Goal: Task Accomplishment & Management: Complete application form

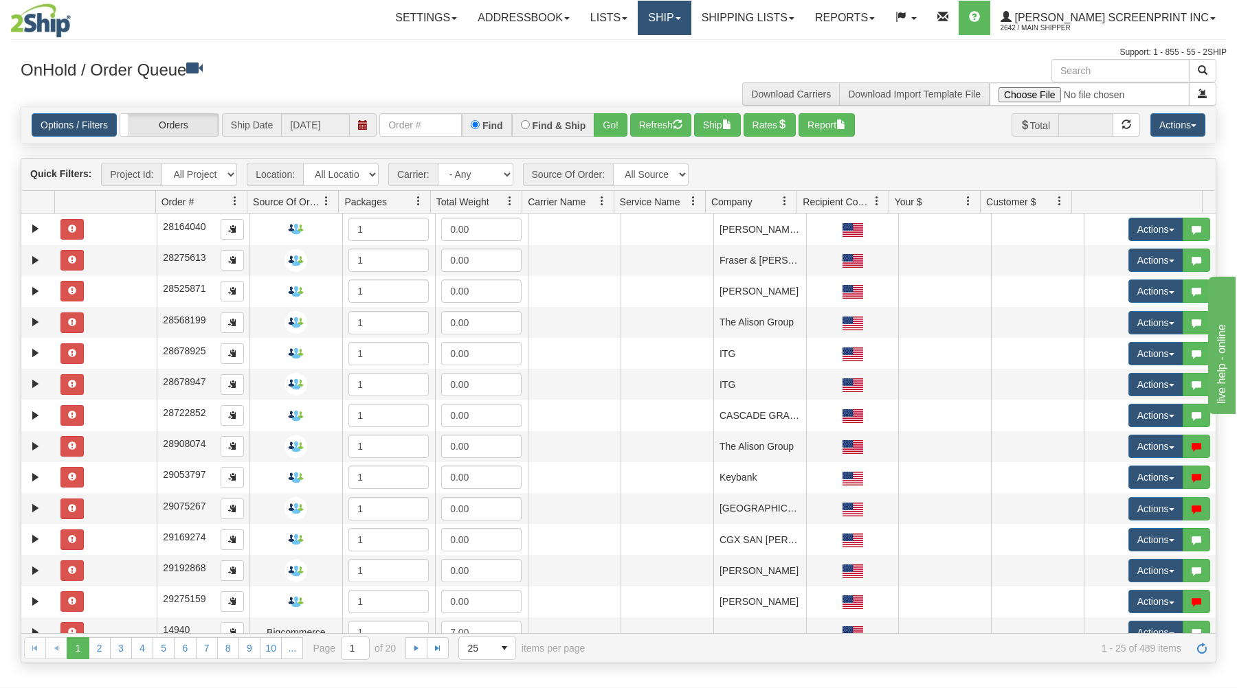
click at [690, 17] on link "Ship" at bounding box center [663, 18] width 53 height 34
click at [684, 63] on link "Ship Request" at bounding box center [628, 66] width 124 height 18
click at [404, 127] on input "text" at bounding box center [420, 124] width 82 height 23
type input "31580596"
click at [610, 128] on button "Go!" at bounding box center [611, 124] width 34 height 23
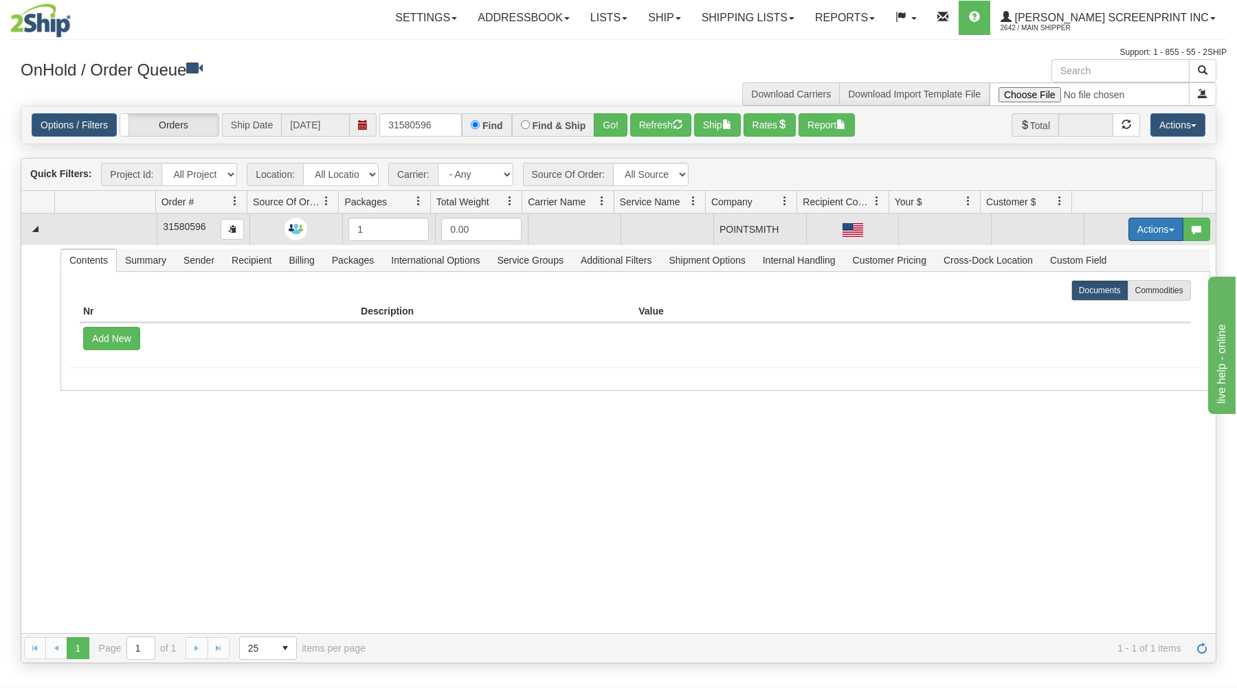
click at [1128, 226] on button "Actions" at bounding box center [1155, 229] width 55 height 23
click at [1098, 256] on span "Open" at bounding box center [1102, 255] width 33 height 11
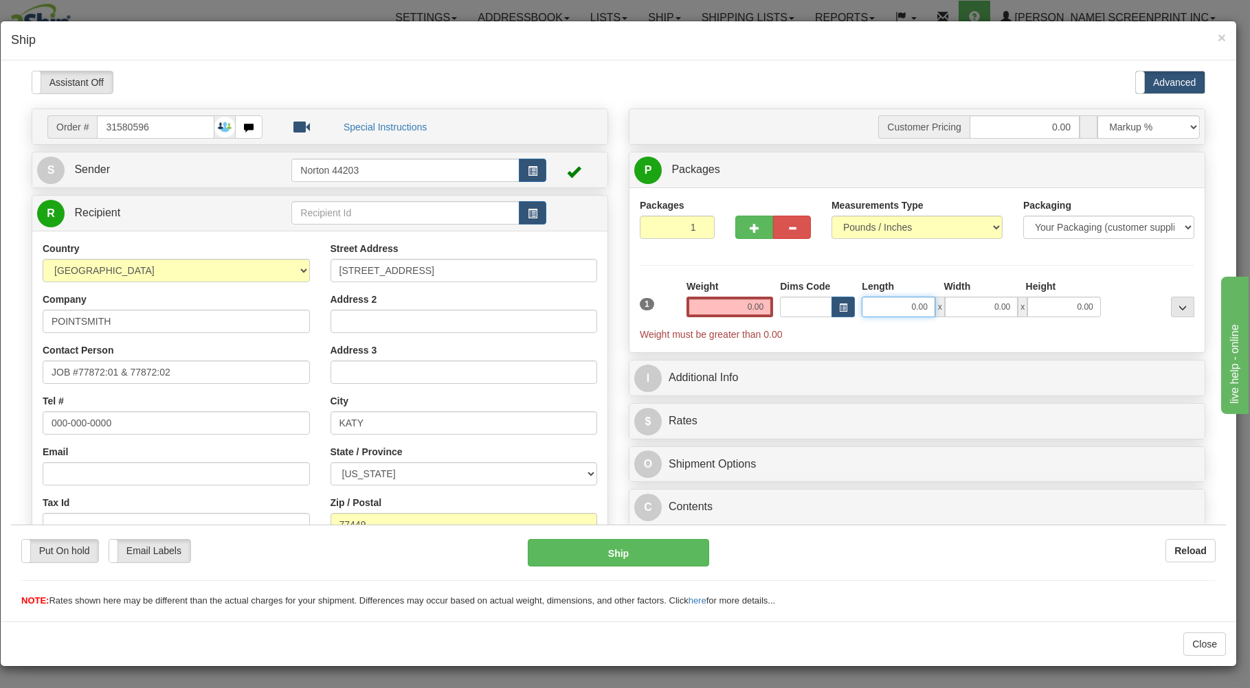
click at [886, 308] on input "0.00" at bounding box center [897, 306] width 73 height 21
type input "38"
type input "40.15"
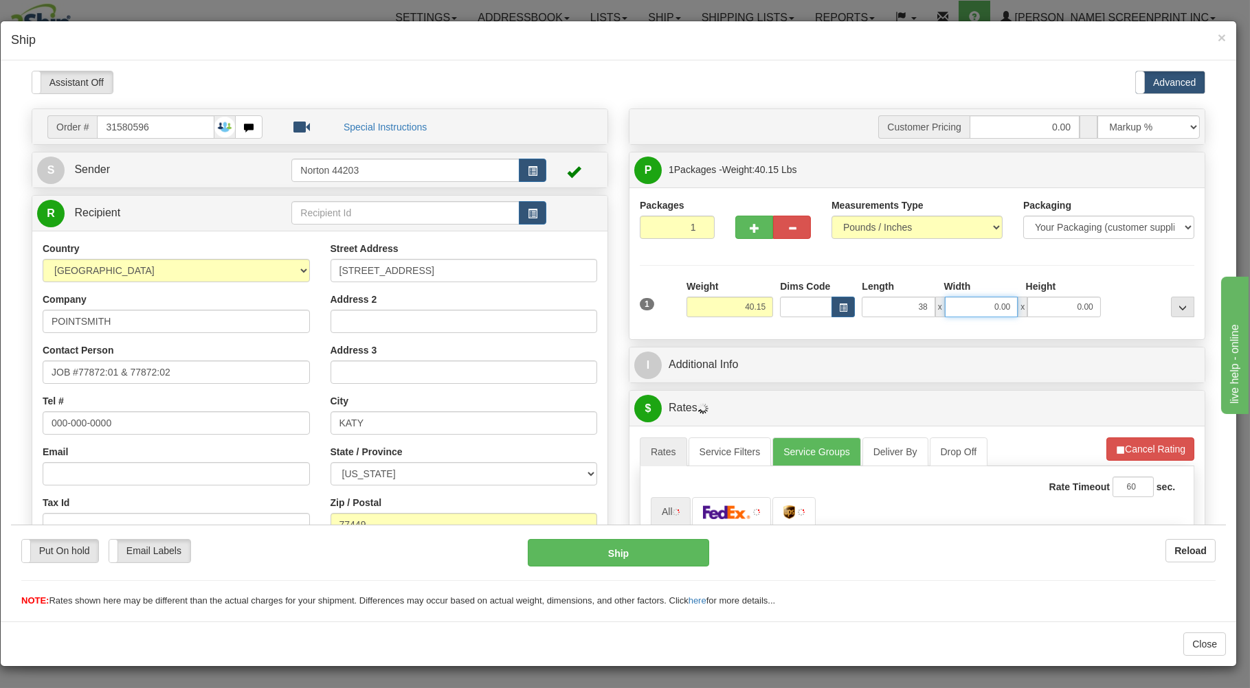
type input "38.00"
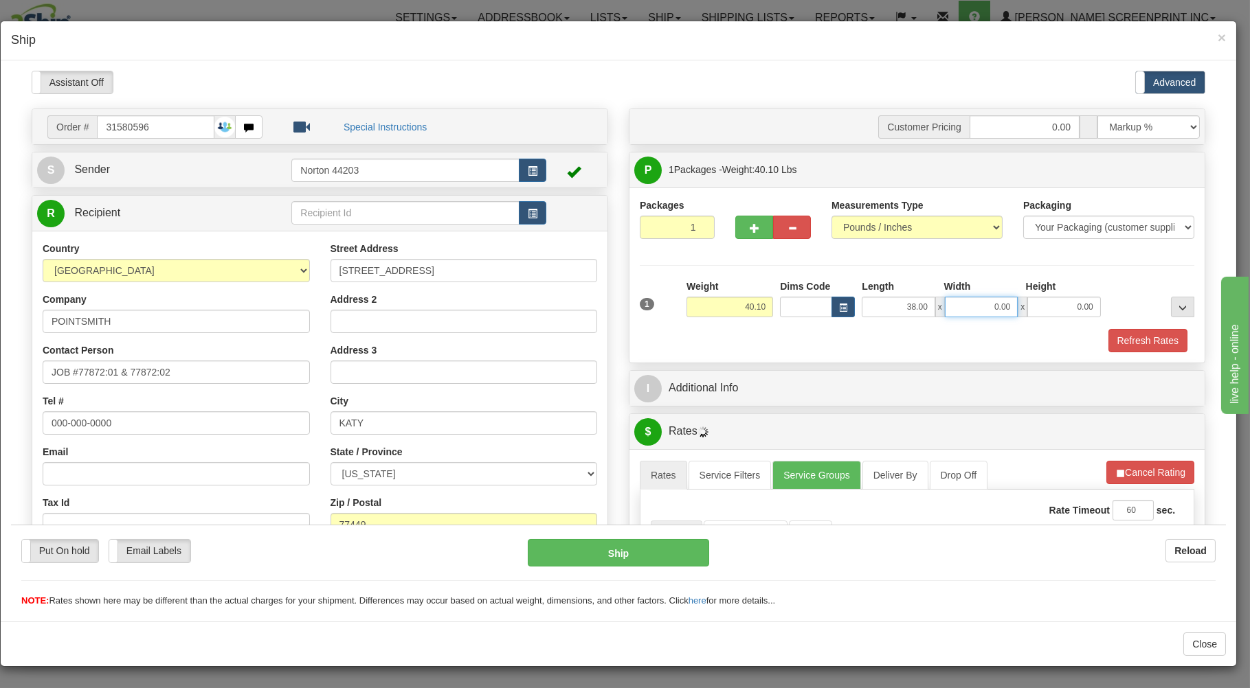
type input "40.15"
type input "21.00"
type input "40.15"
type input "8"
type input "40.15"
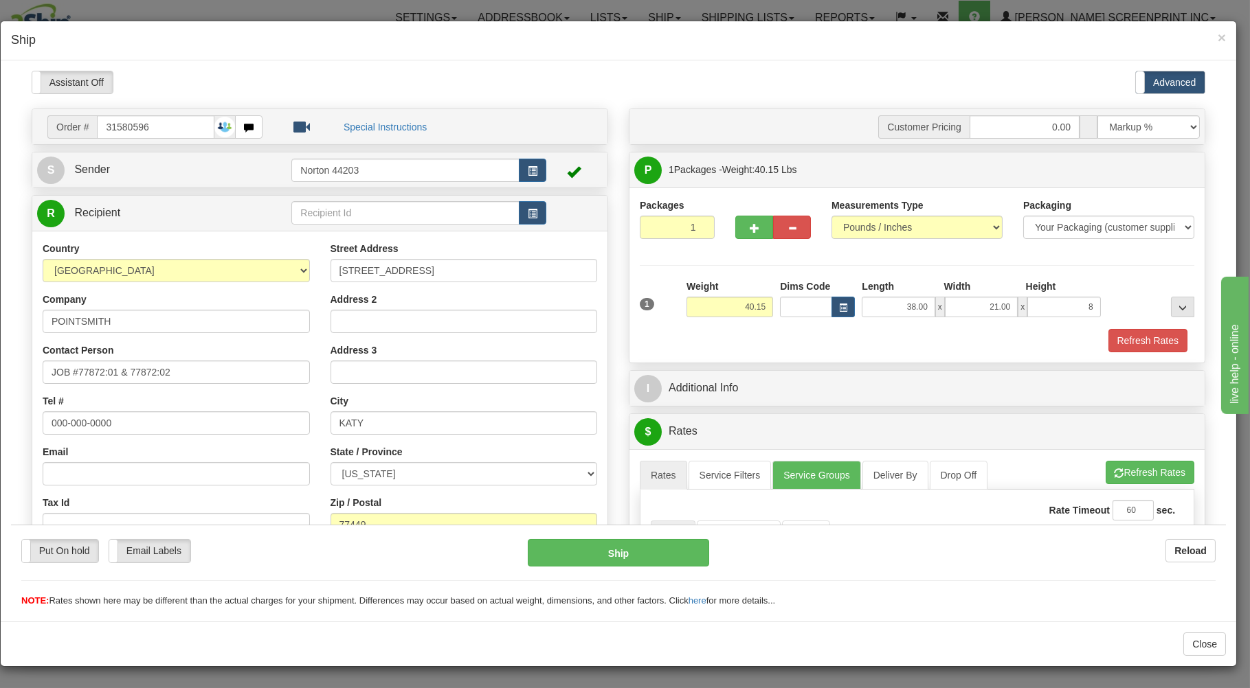
type input "8.00"
click at [943, 329] on div "1 Weight 40.15 Dims Code" at bounding box center [917, 315] width 554 height 73
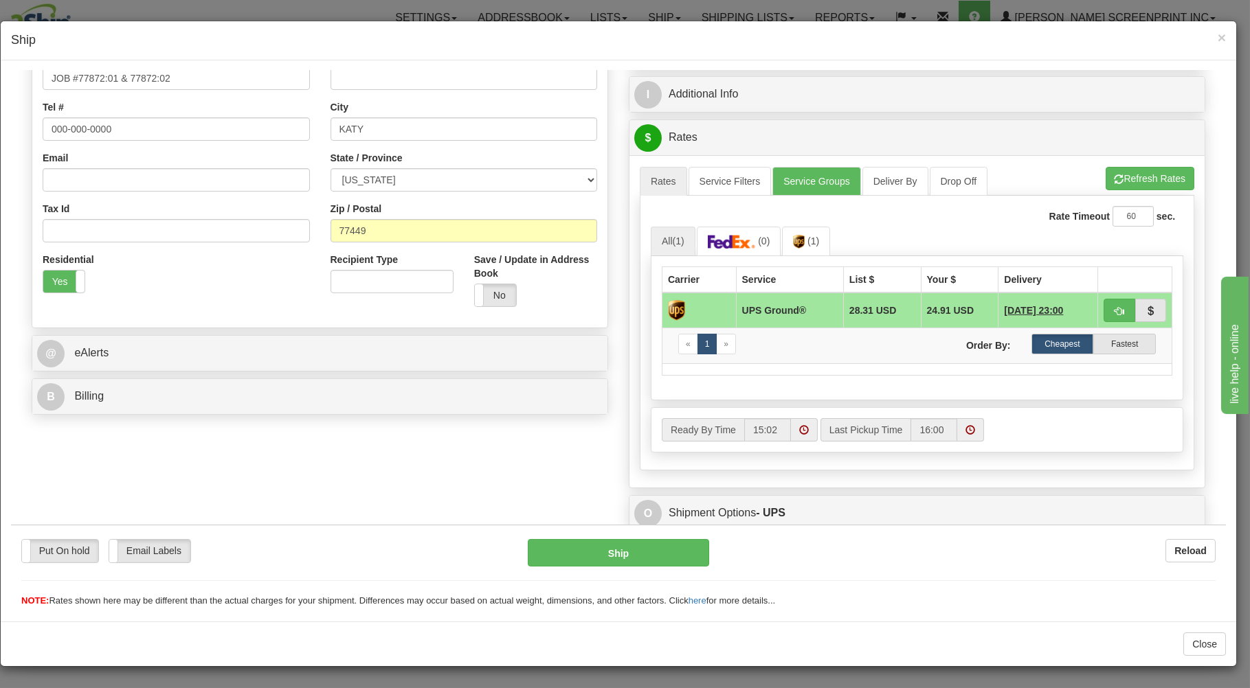
scroll to position [271, 0]
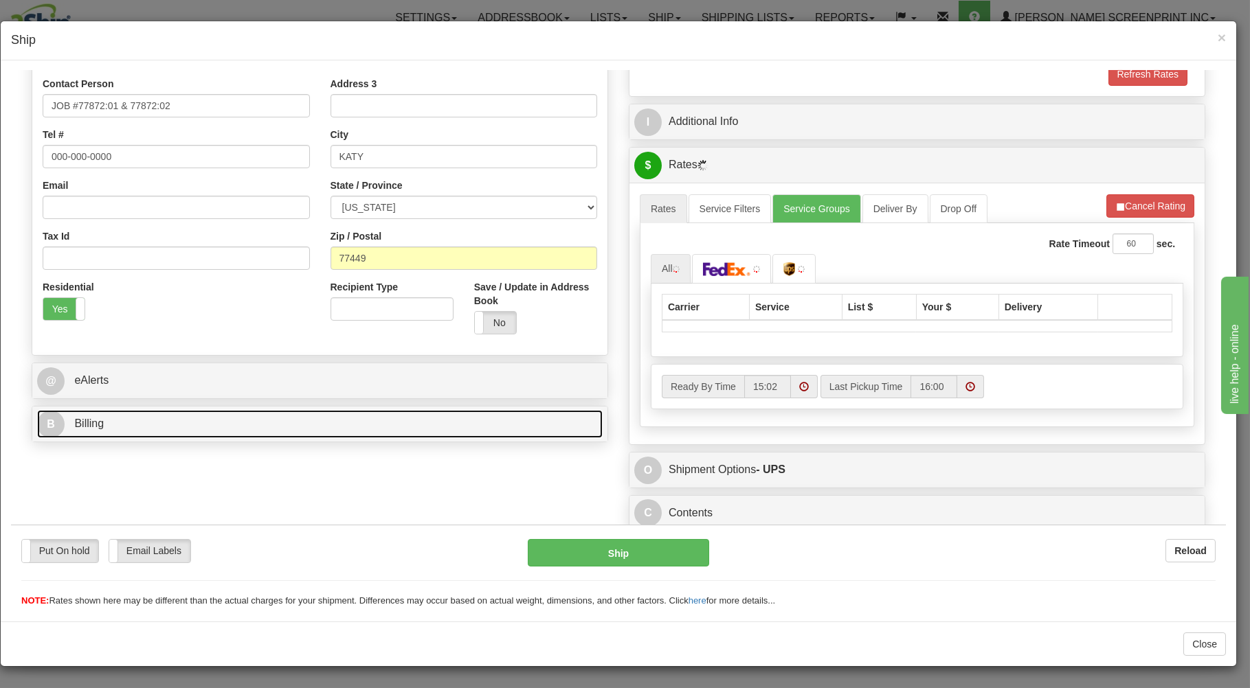
click at [407, 420] on link "B Billing" at bounding box center [319, 423] width 565 height 28
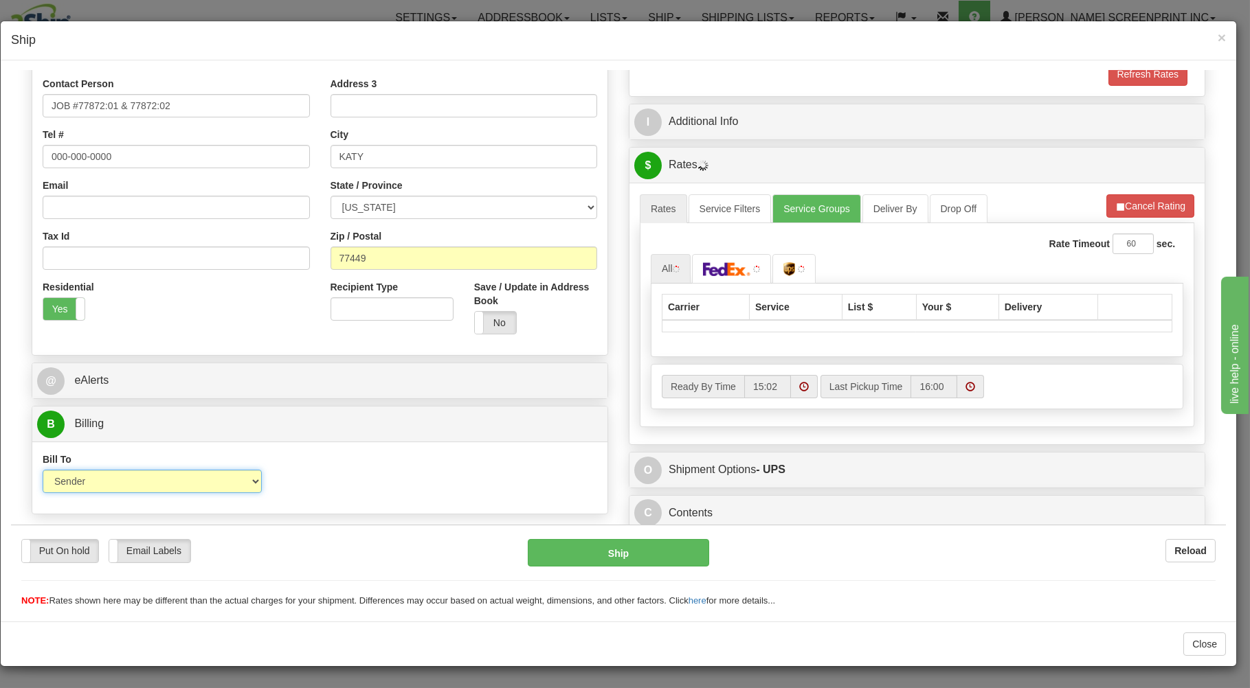
click at [43, 469] on select "Sender Recipient Third Party Collect" at bounding box center [152, 480] width 219 height 23
type input "40.25"
select select "3"
click option "Third Party" at bounding box center [11, 70] width 0 height 0
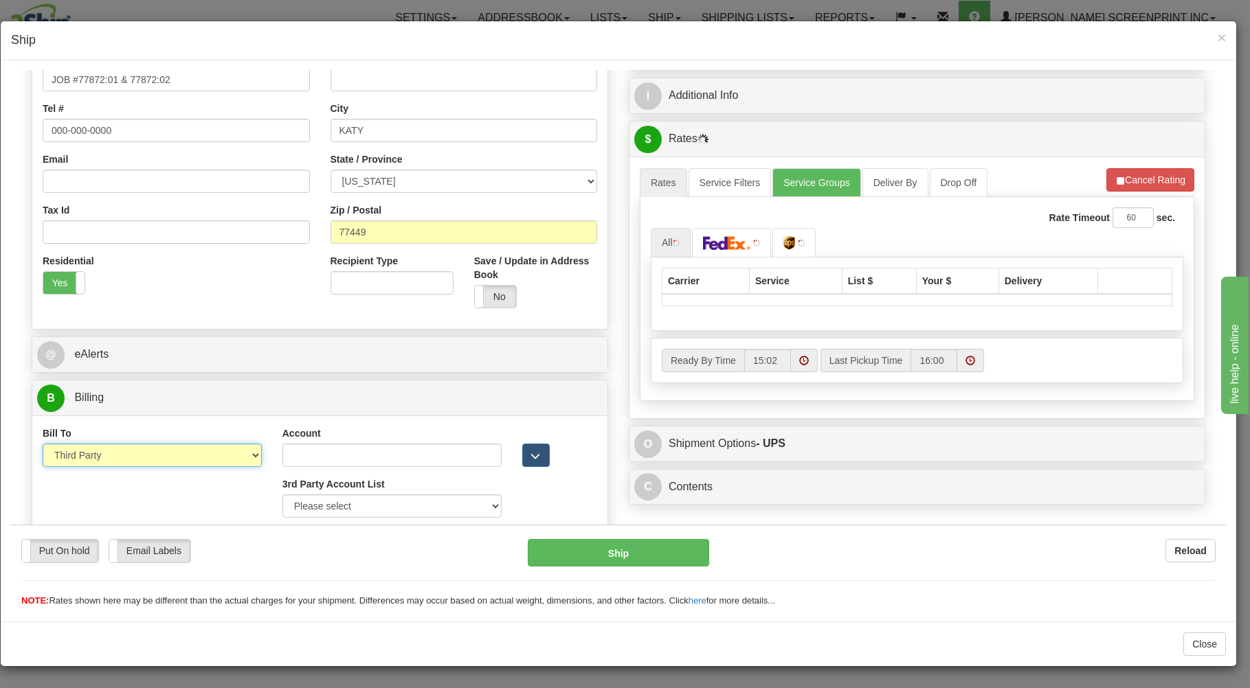
scroll to position [304, 0]
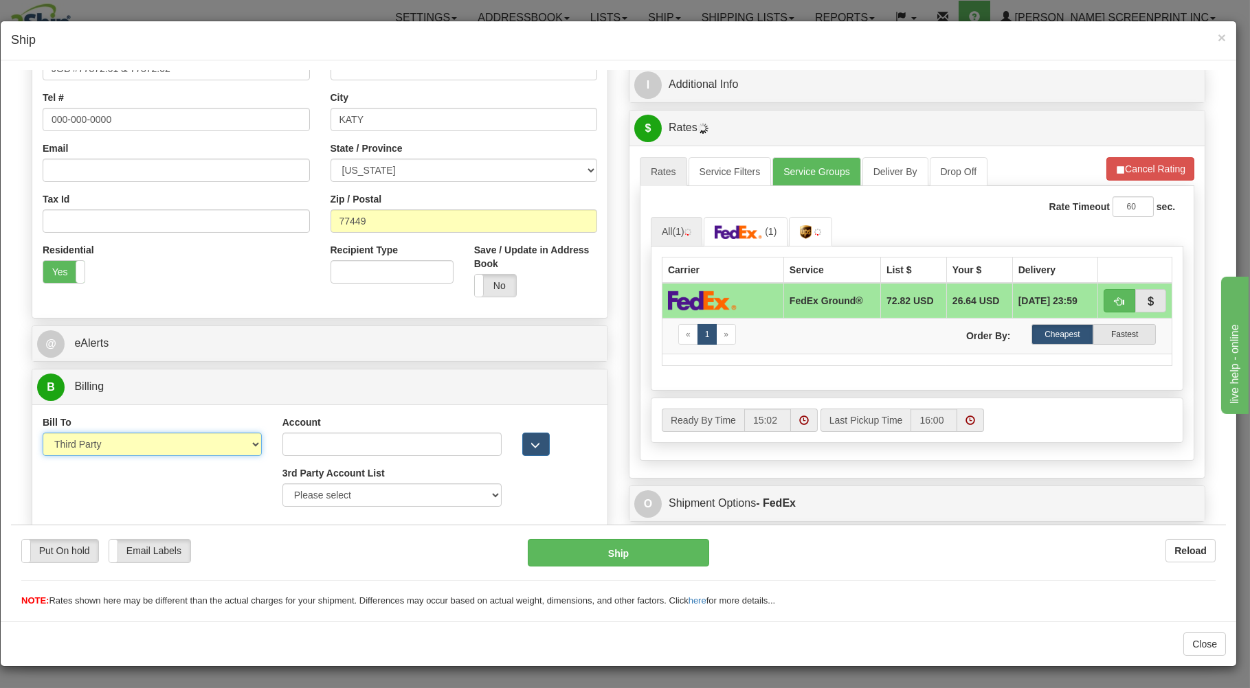
type input "40.15"
click at [282, 483] on select "Please select GITI-332021982-FedEx Express® CACHE-372964065-FedEx Express® LOWE…" at bounding box center [391, 494] width 219 height 23
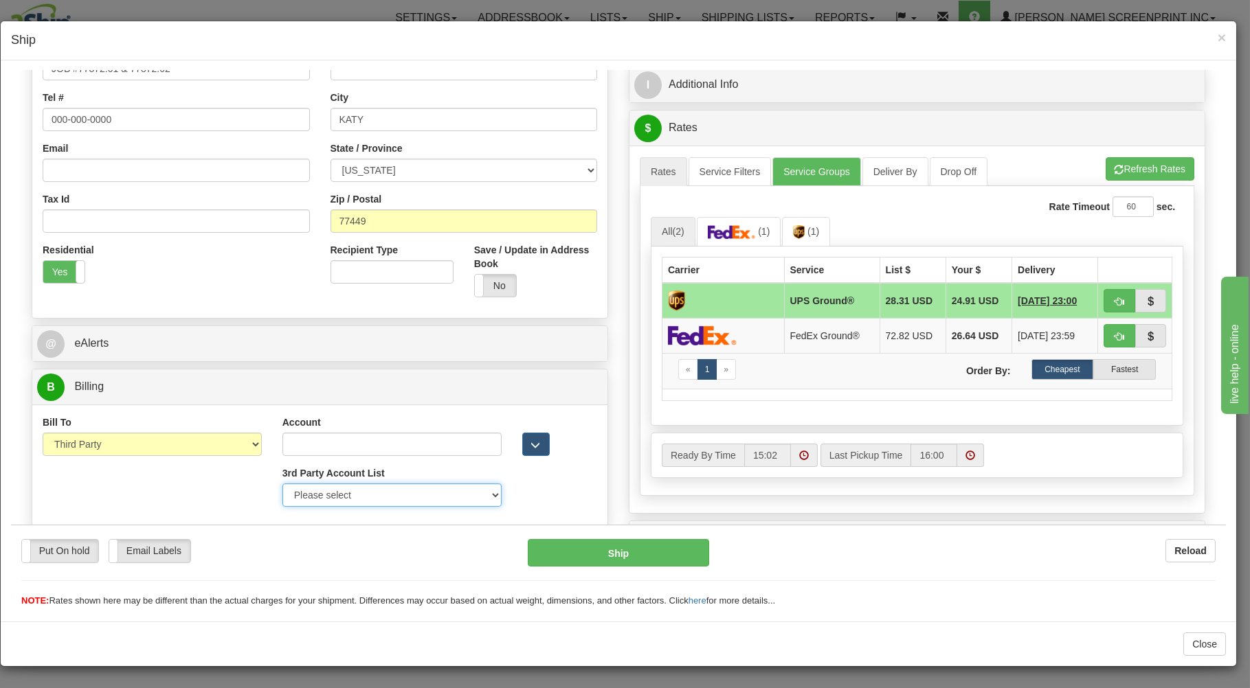
select select
click at [754, 234] on link "(1)" at bounding box center [739, 231] width 84 height 30
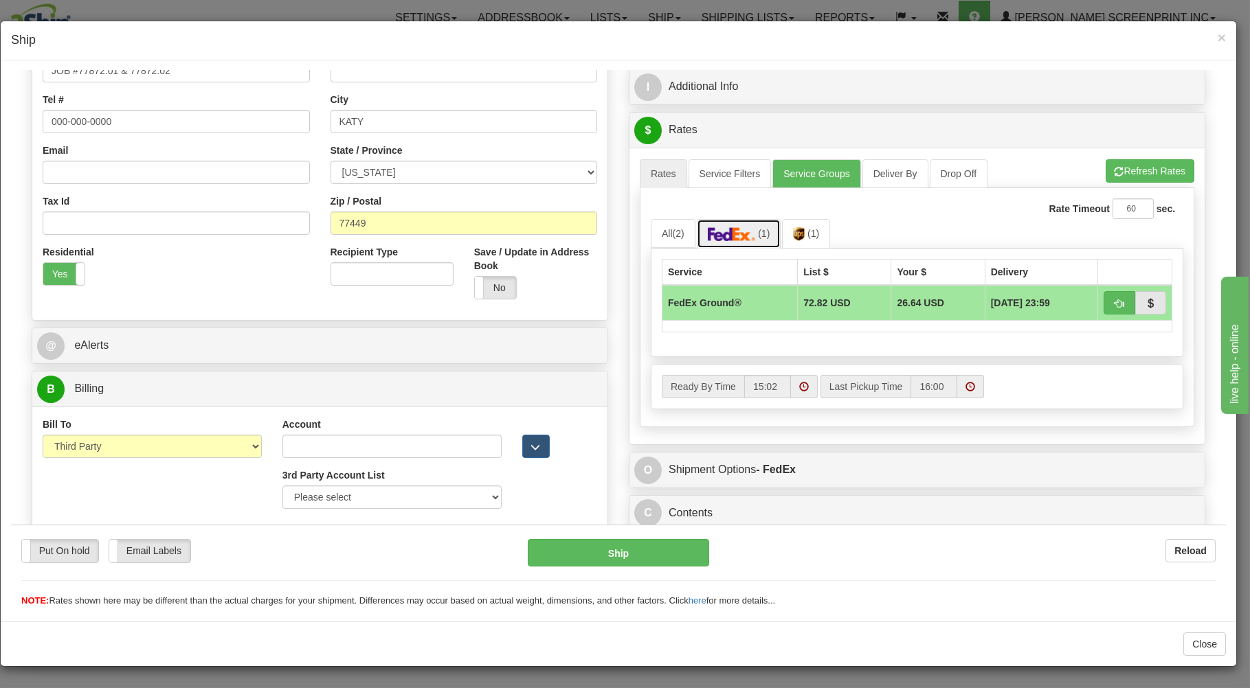
scroll to position [306, 0]
click at [282, 485] on select "Please select GITI-332021982-FedEx Express® CACHE-372964065-FedEx Express® LOWE…" at bounding box center [391, 496] width 219 height 23
drag, startPoint x: 471, startPoint y: 490, endPoint x: 573, endPoint y: 434, distance: 115.9
click at [572, 434] on div at bounding box center [559, 437] width 95 height 41
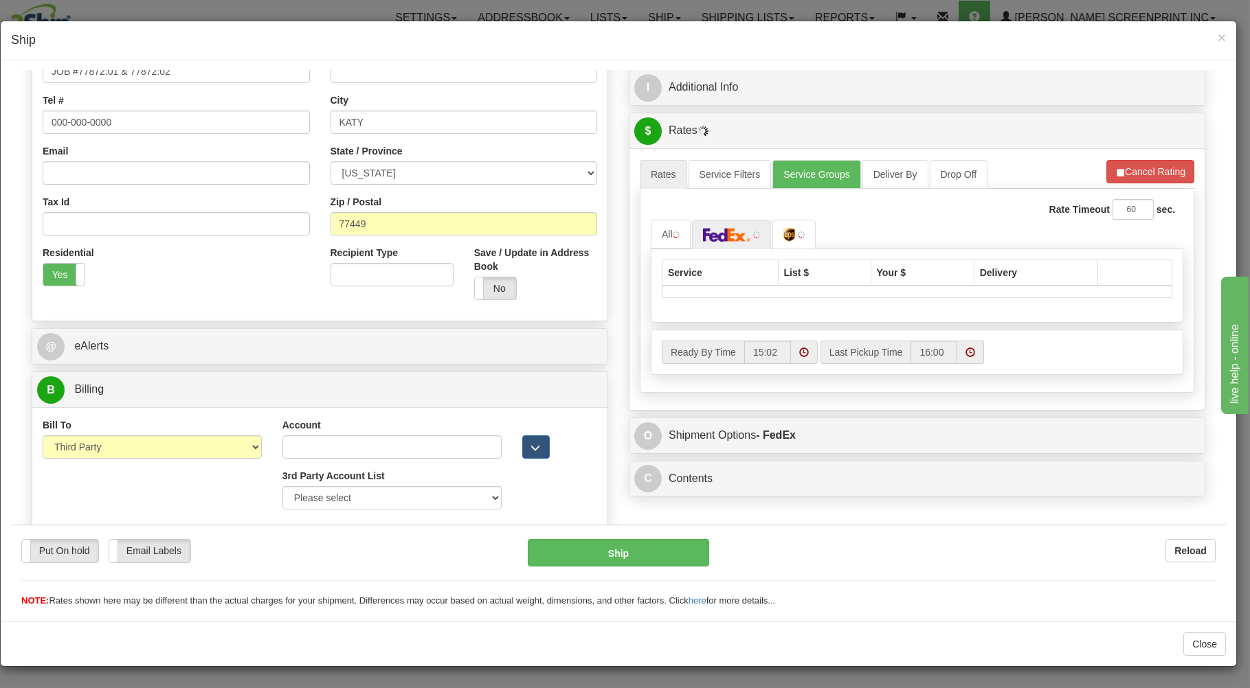
type input "40.15"
click at [394, 454] on input "Account" at bounding box center [391, 446] width 219 height 23
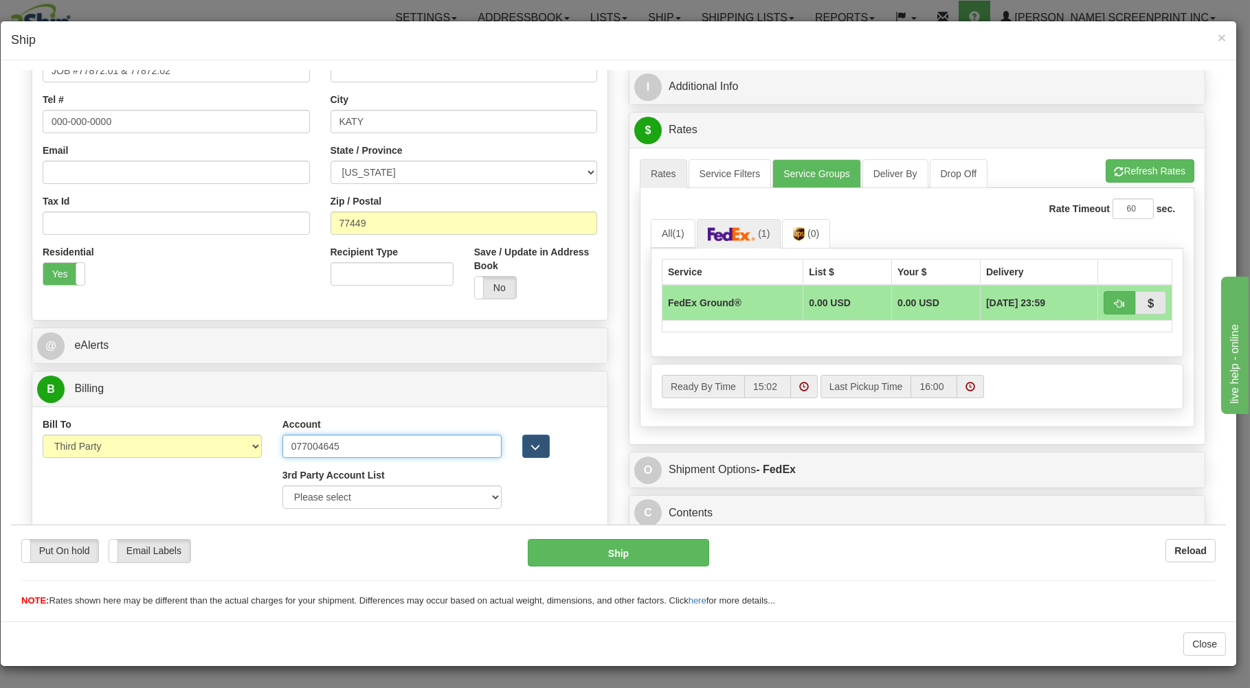
scroll to position [306, 0]
type input "077004645"
click at [525, 440] on button "button" at bounding box center [535, 445] width 27 height 23
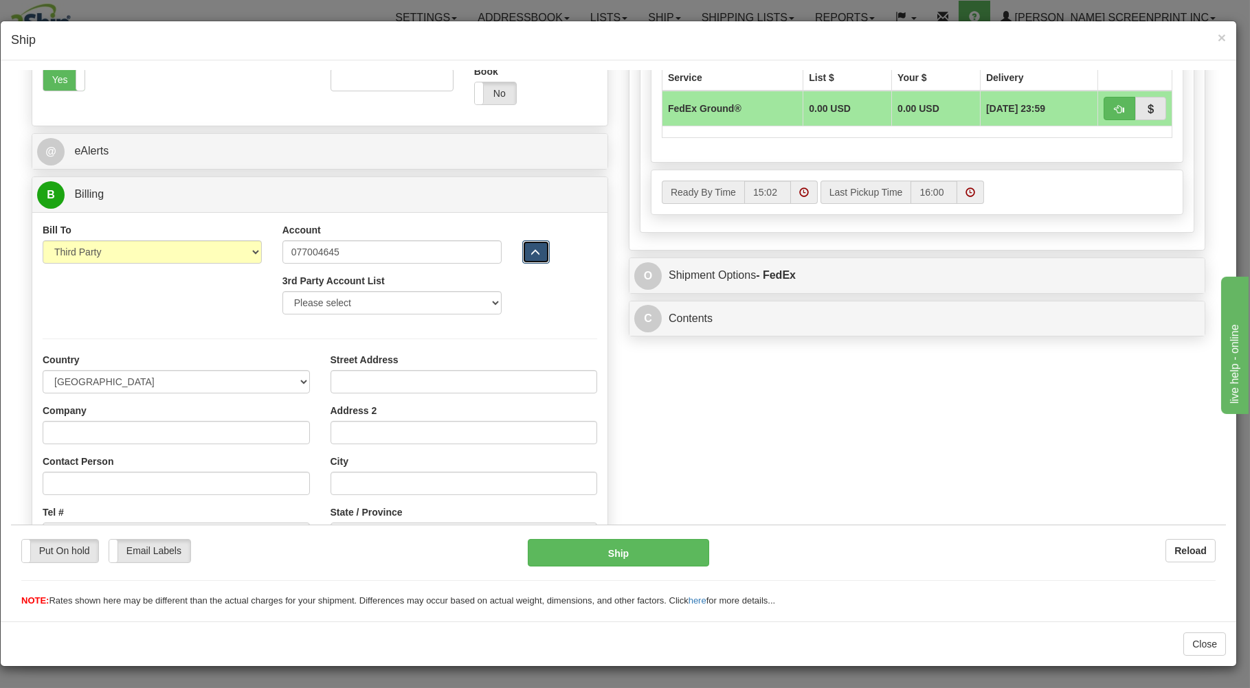
scroll to position [527, 0]
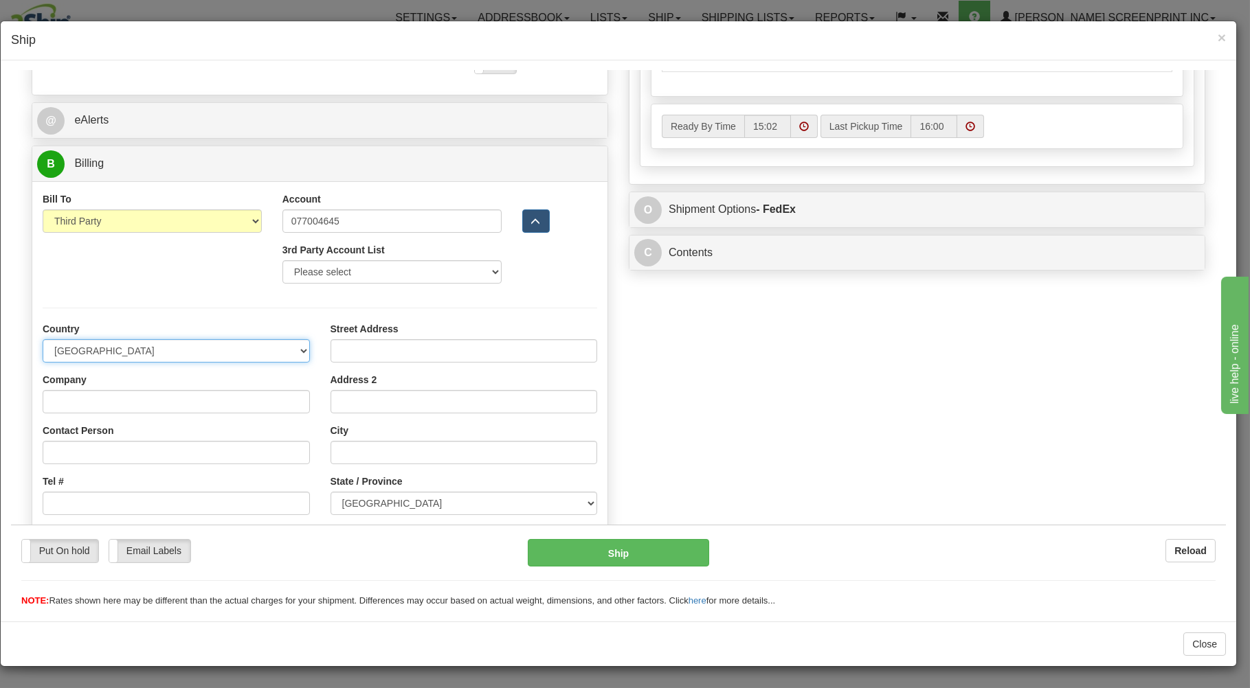
click at [43, 339] on select "AFGHANISTAN ALAND ISLANDS ALBANIA ALGERIA AMERICAN SAMOA ANDORRA ANGOLA ANGUILL…" at bounding box center [176, 350] width 267 height 23
type input "40.15"
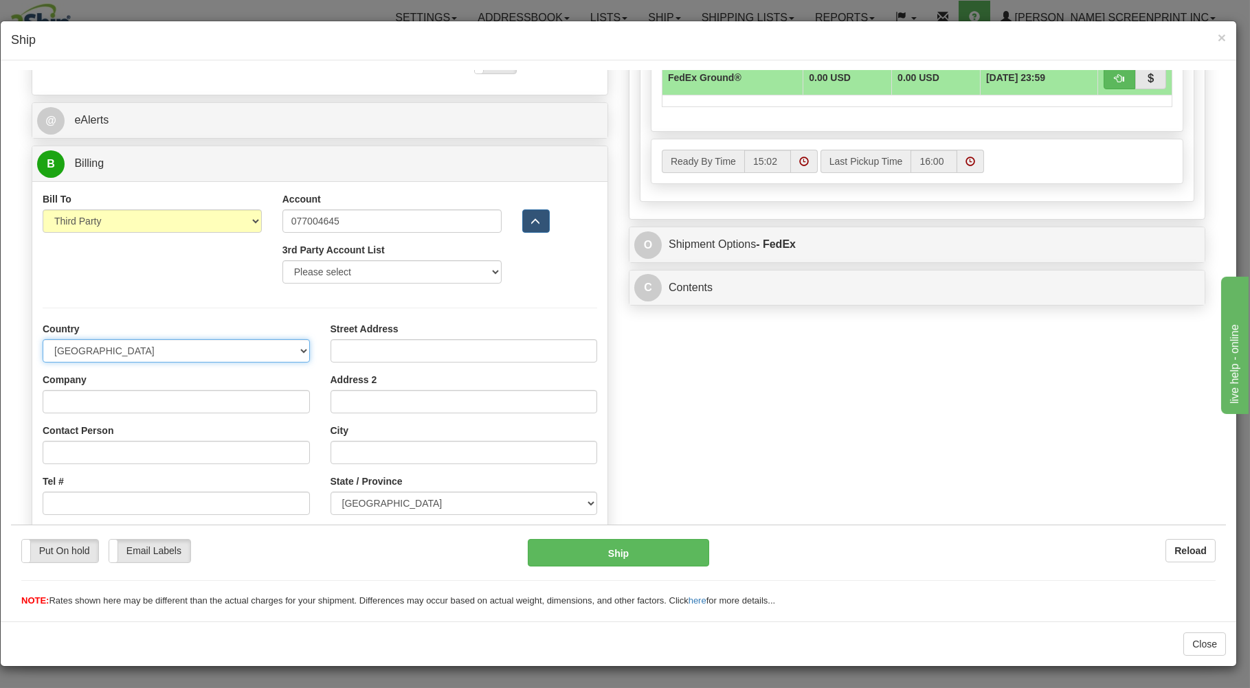
select select "US"
click option "[GEOGRAPHIC_DATA]" at bounding box center [11, 70] width 0 height 0
click at [132, 403] on input "Company" at bounding box center [176, 400] width 267 height 23
type input "POINT"
type input "40.20"
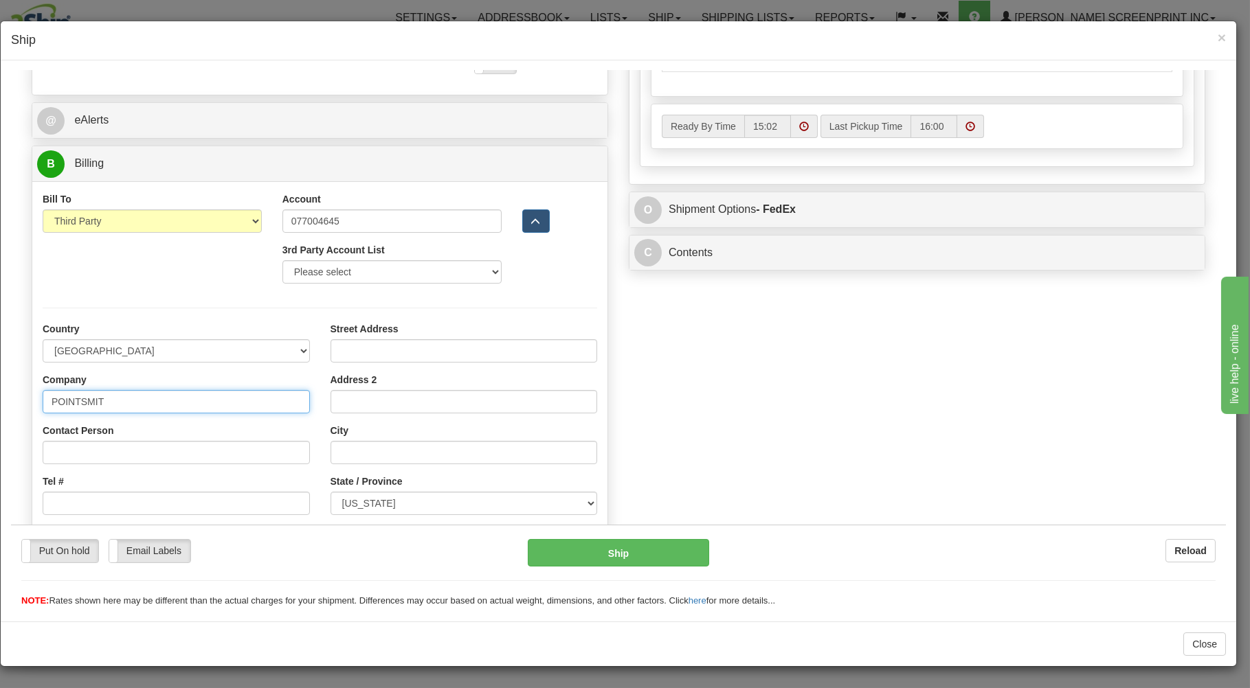
type input "POINTSMITH"
type input "40.15"
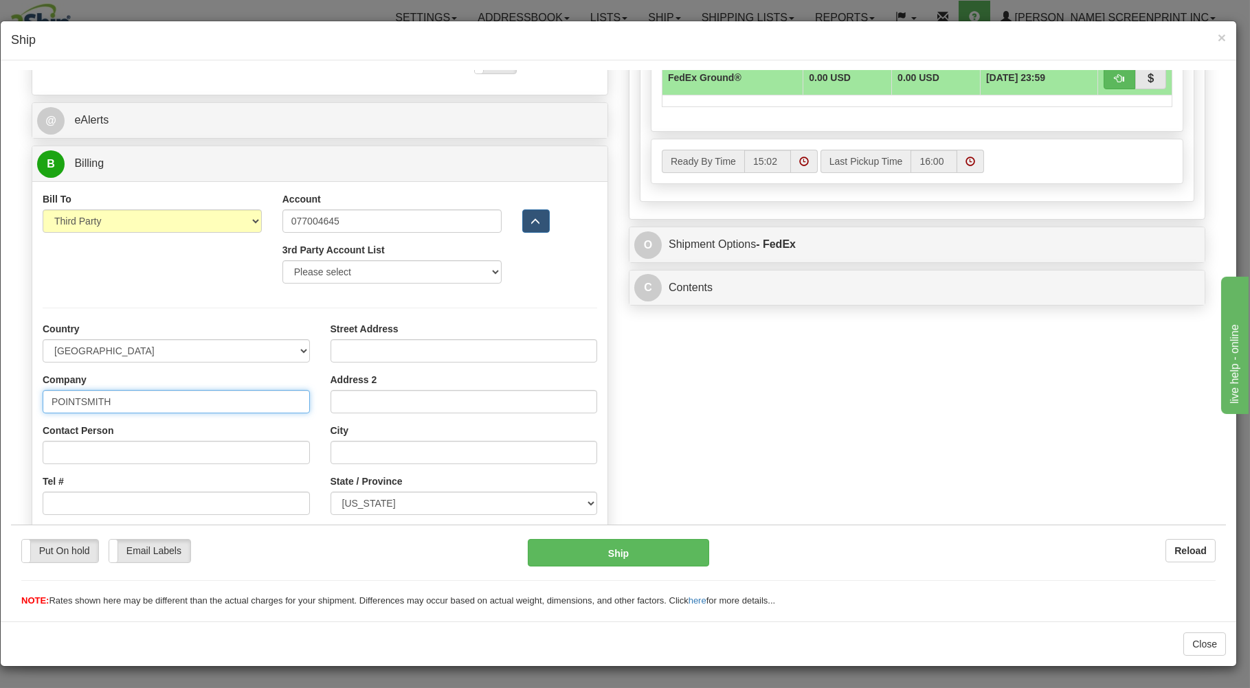
type input "POINTSMITH"
click at [350, 354] on input "Street Address" at bounding box center [463, 350] width 267 height 23
type input "212"
type input "40.10"
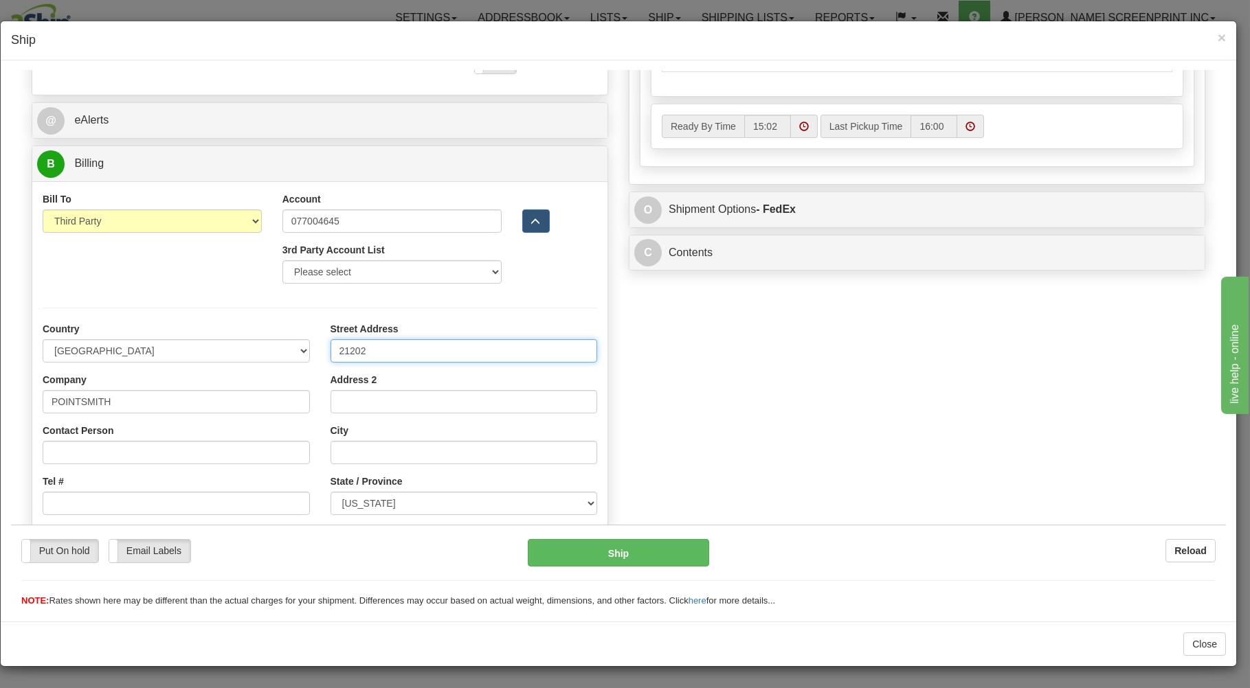
type input "21202"
type input "40.15"
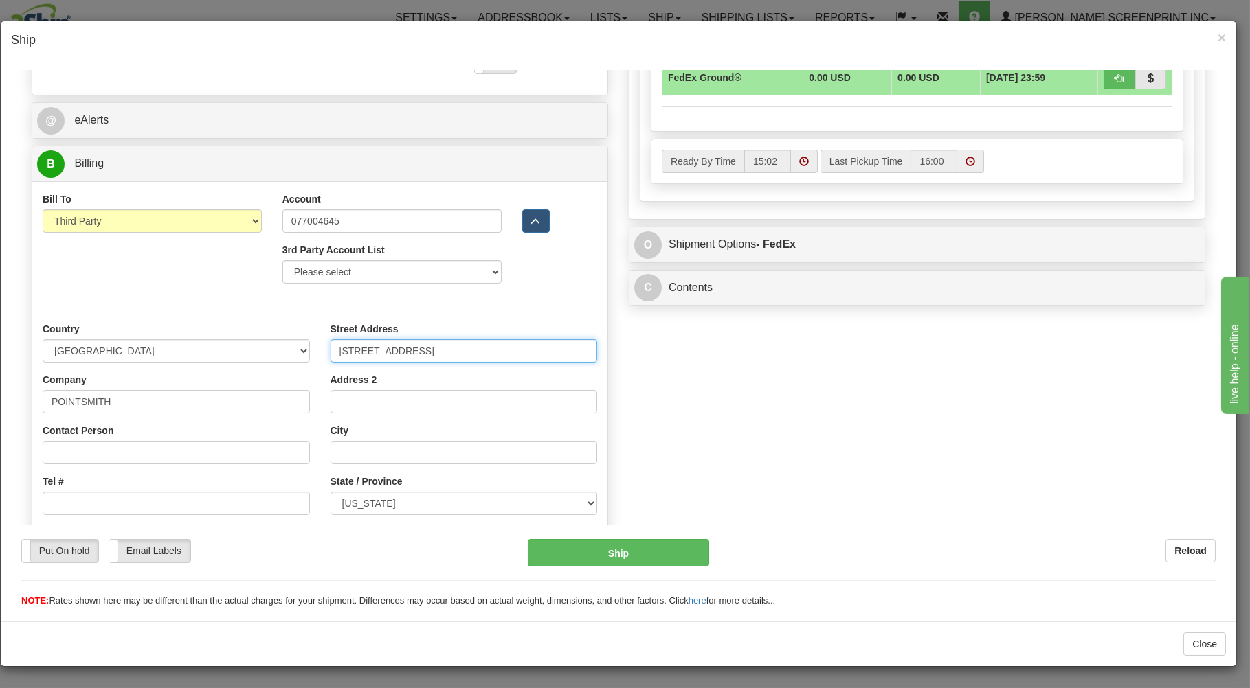
type input "21202 PARK ROW DRIVE"
click at [363, 460] on input "City" at bounding box center [463, 451] width 267 height 23
type input "KATY"
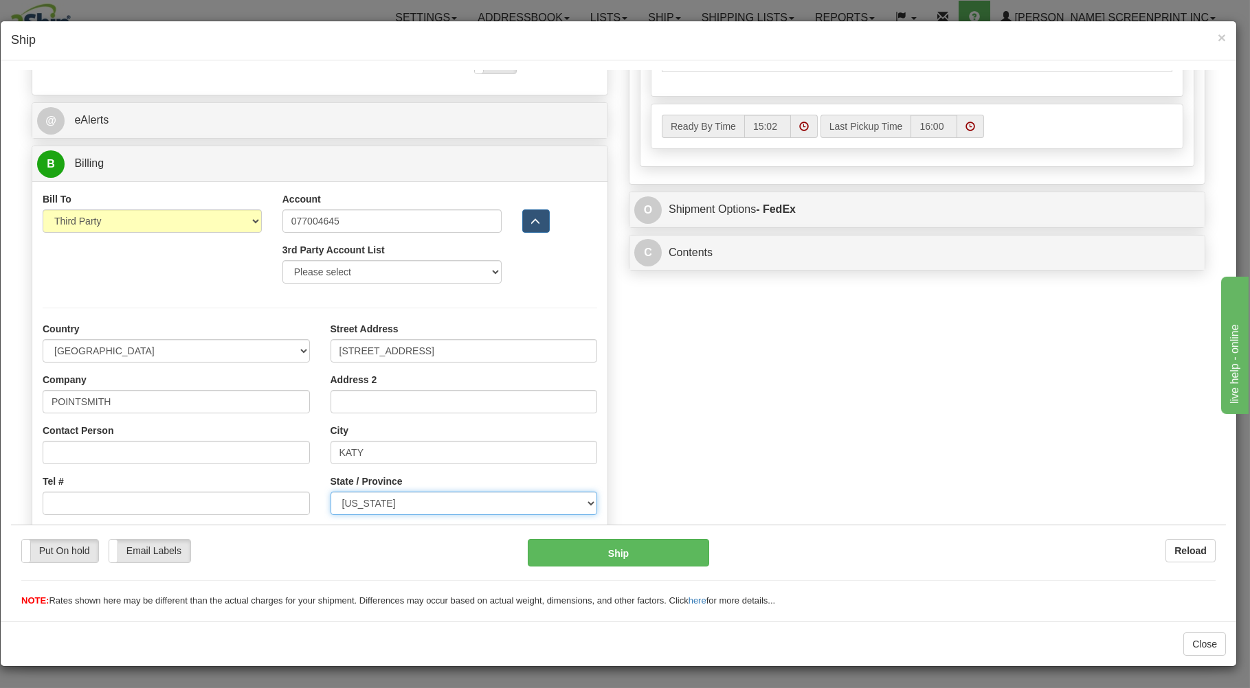
type input "40.15"
select select "[GEOGRAPHIC_DATA]"
click option "TEXAS" at bounding box center [11, 70] width 0 height 0
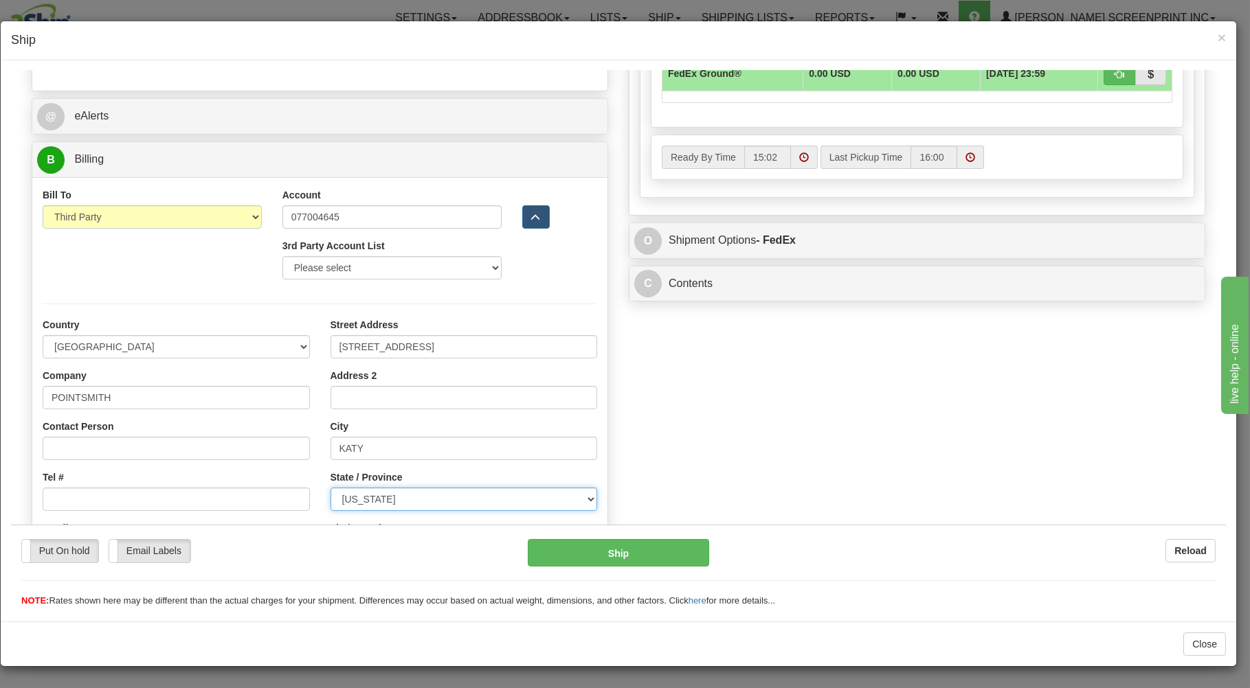
scroll to position [615, 0]
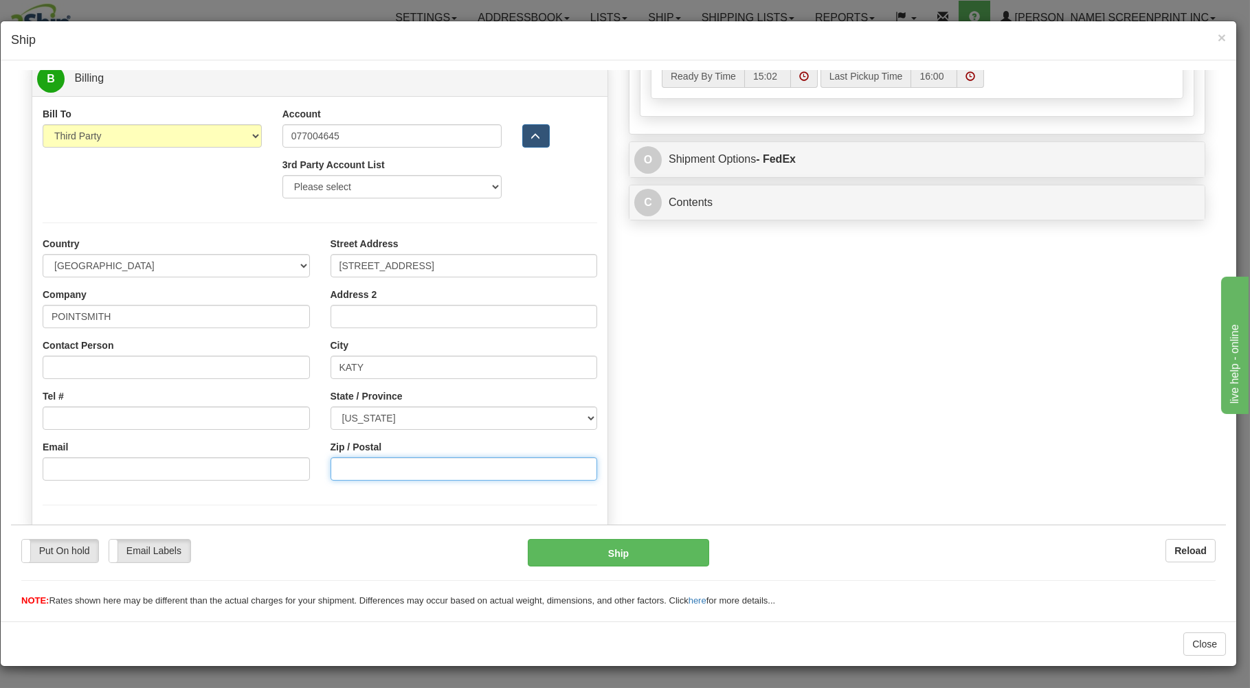
click at [385, 464] on input "Zip / Postal" at bounding box center [463, 468] width 267 height 23
type input "40.10"
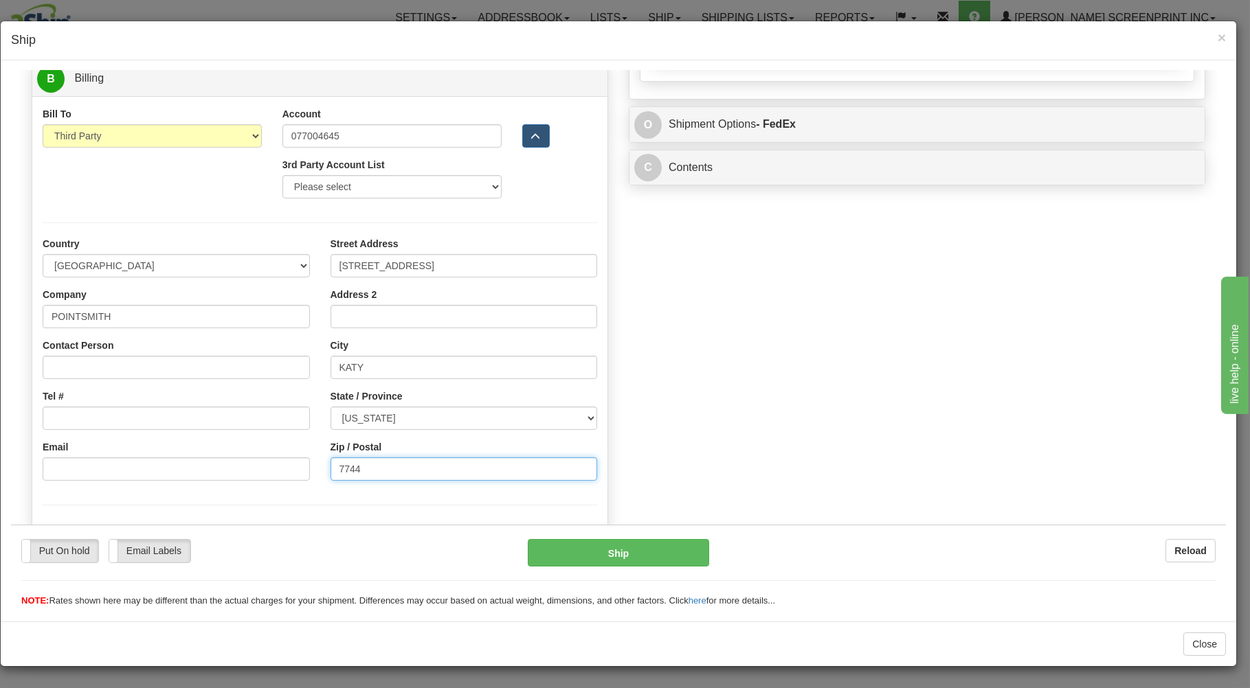
type input "77449"
type input "40.15"
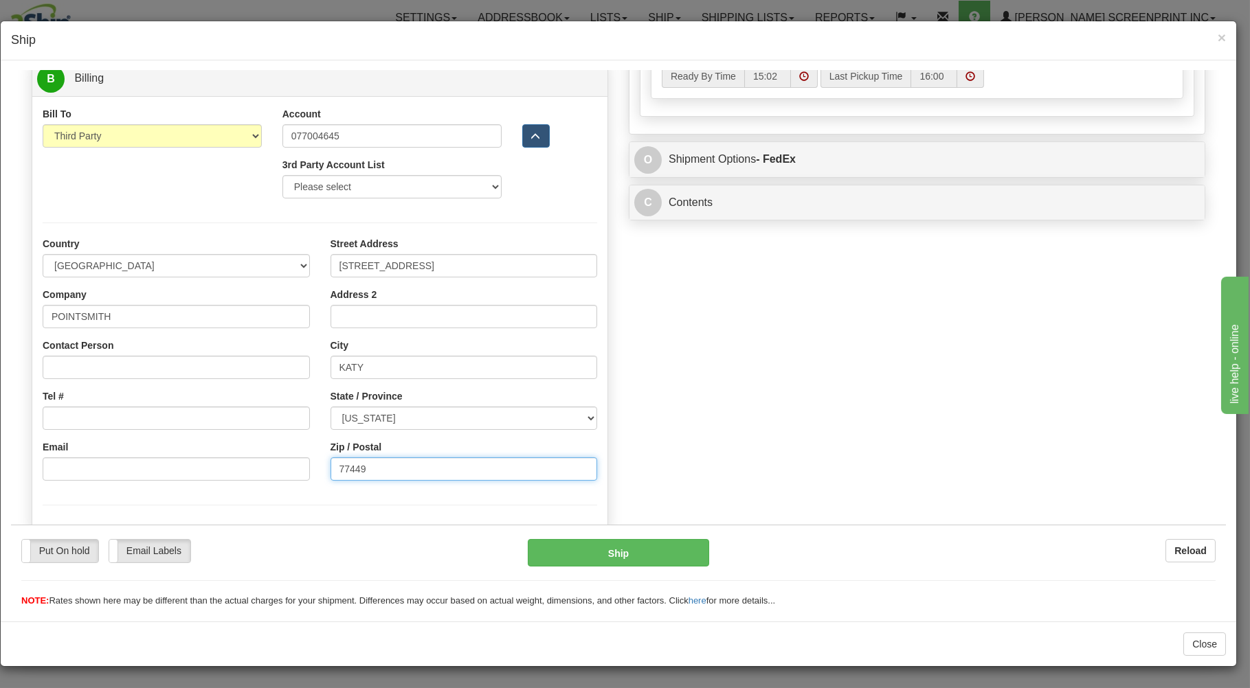
type input "77449"
click at [155, 415] on input "Tel #" at bounding box center [176, 417] width 267 height 23
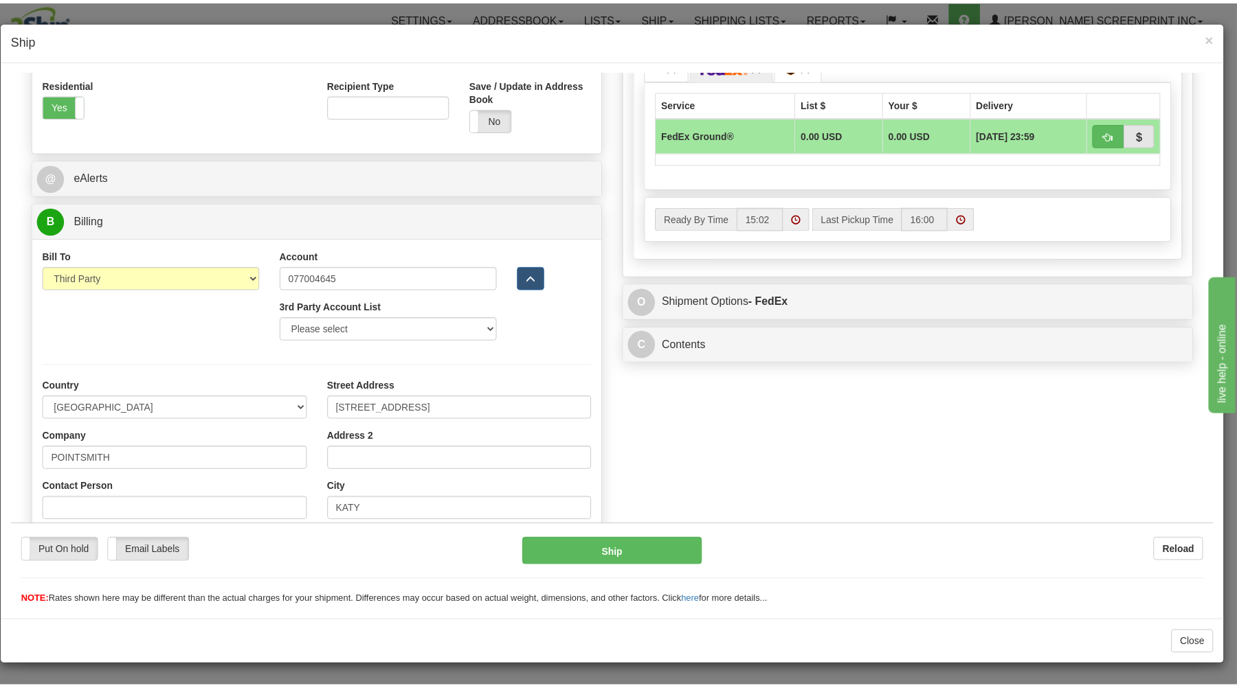
scroll to position [394, 0]
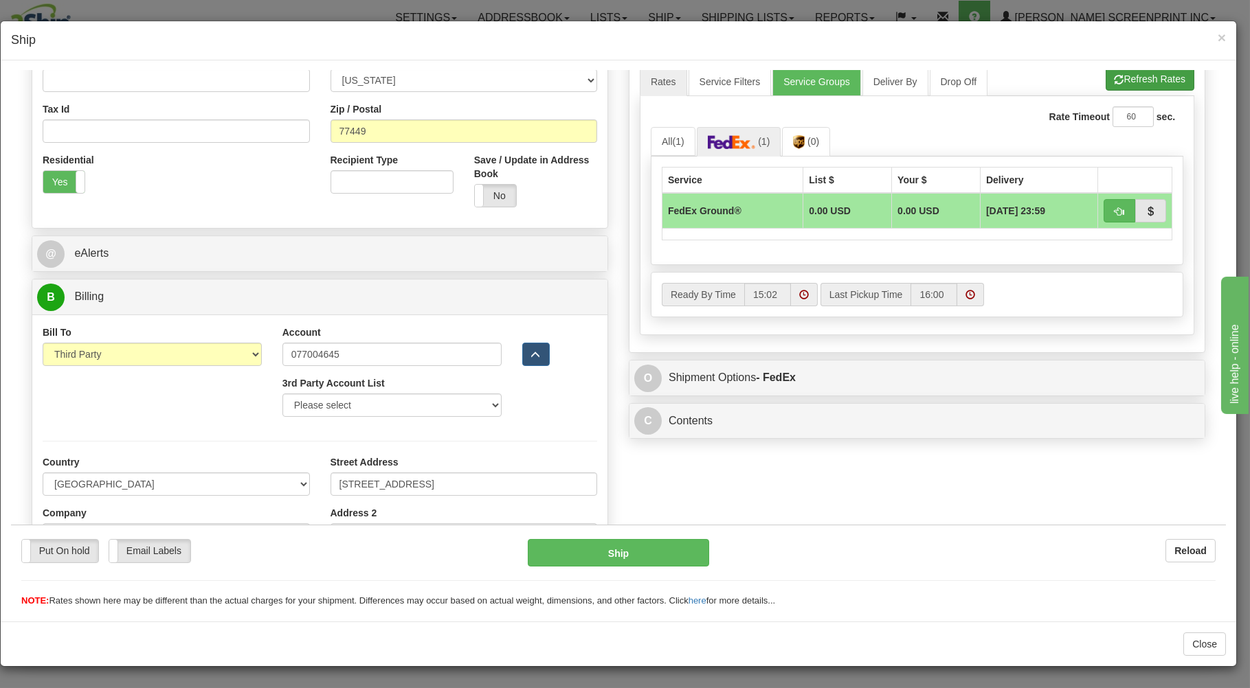
type input "000-000-0000"
click at [1158, 79] on button "Refresh Rates" at bounding box center [1149, 78] width 89 height 23
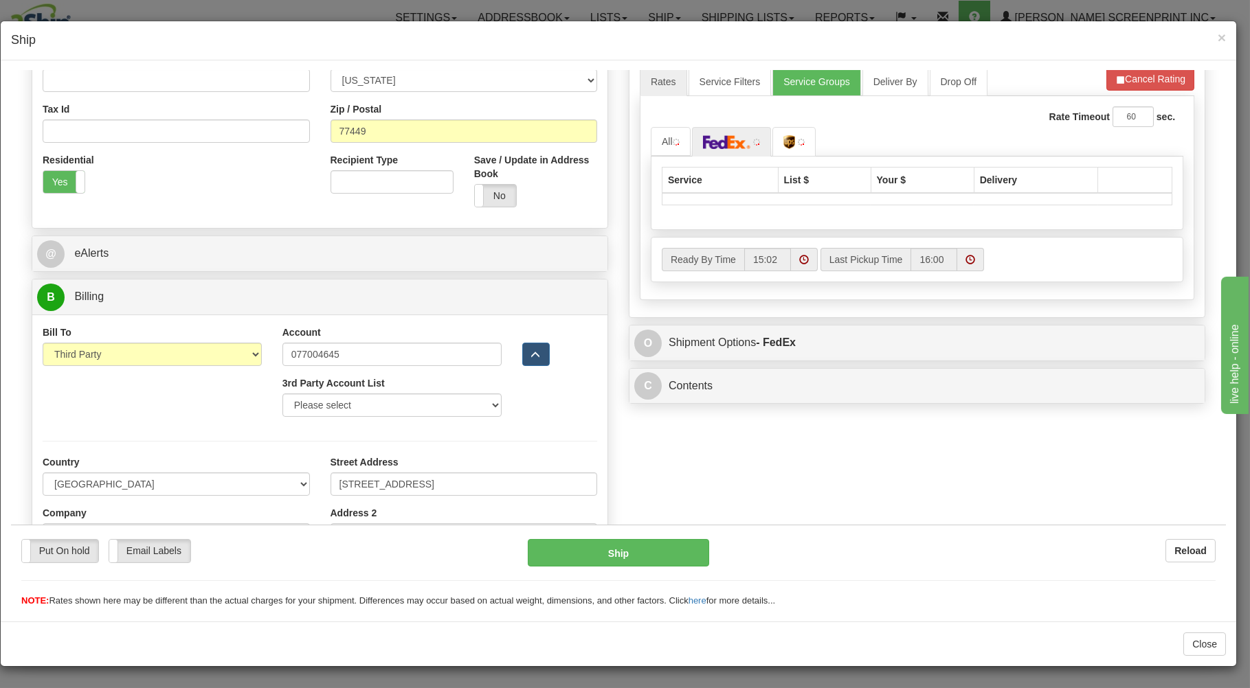
click at [1097, 207] on div "Service List $ Your $ Delivery" at bounding box center [917, 193] width 532 height 74
type input "40.15"
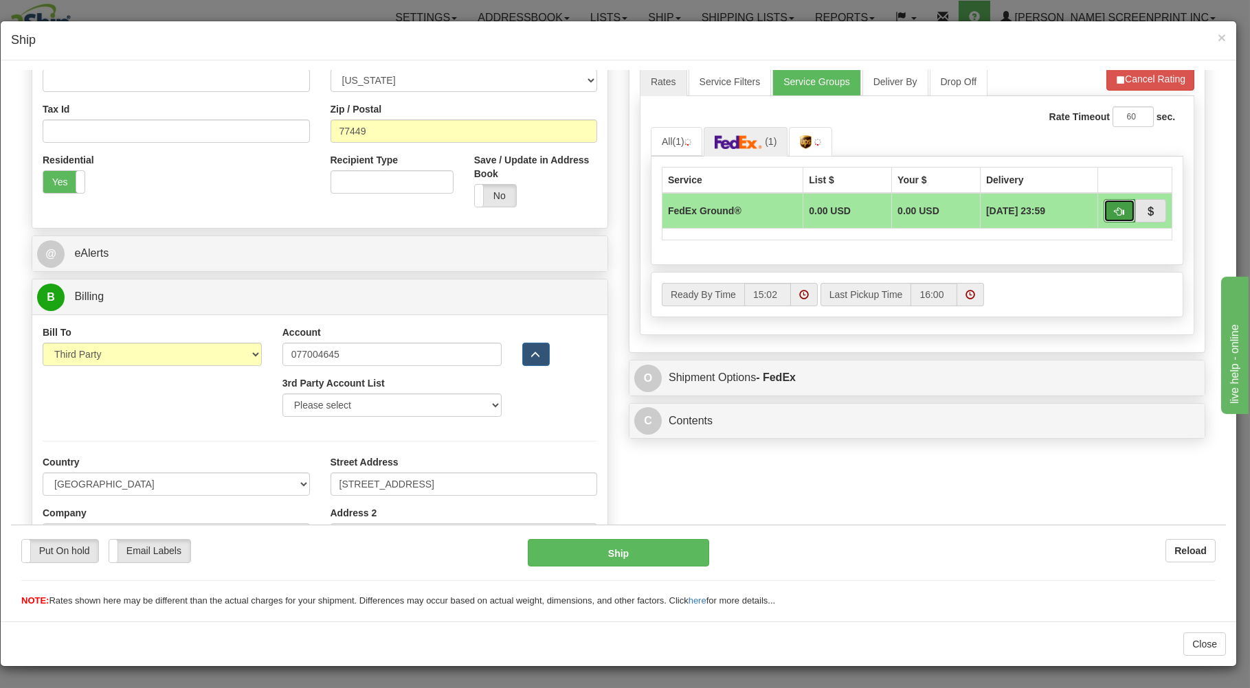
click at [1114, 207] on span "button" at bounding box center [1119, 211] width 10 height 9
type input "92"
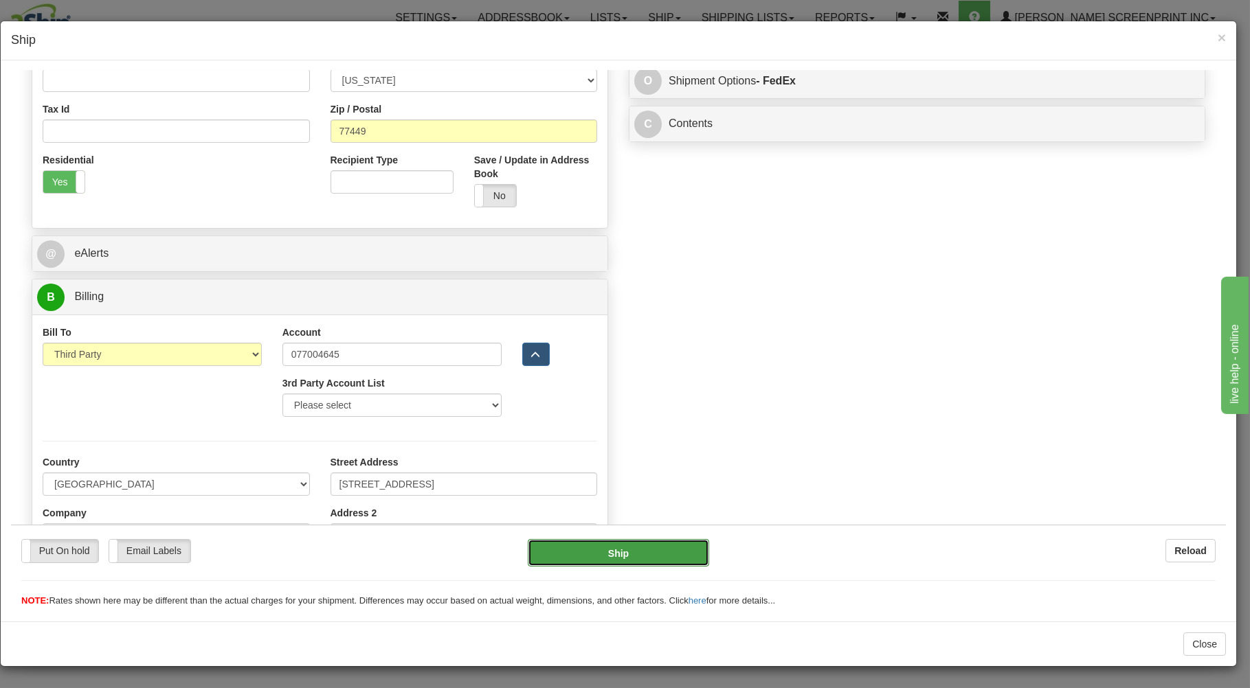
click at [605, 552] on button "Ship" at bounding box center [619, 552] width 182 height 27
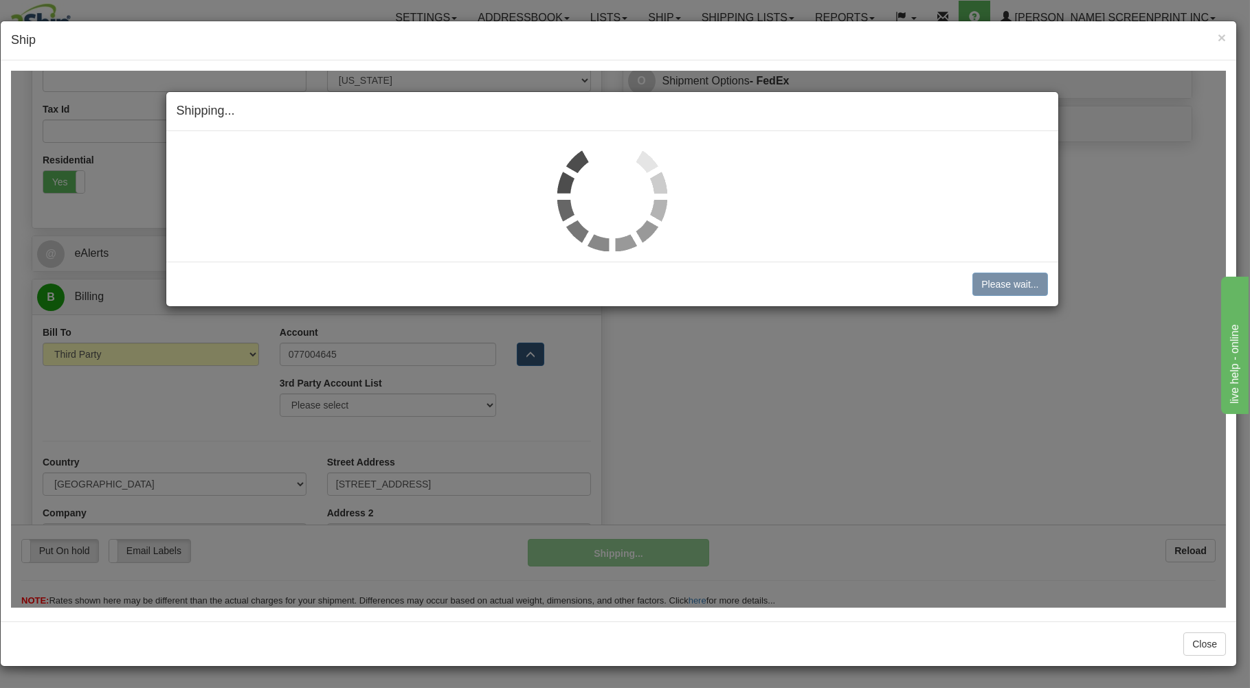
type input "40.20"
type input "92"
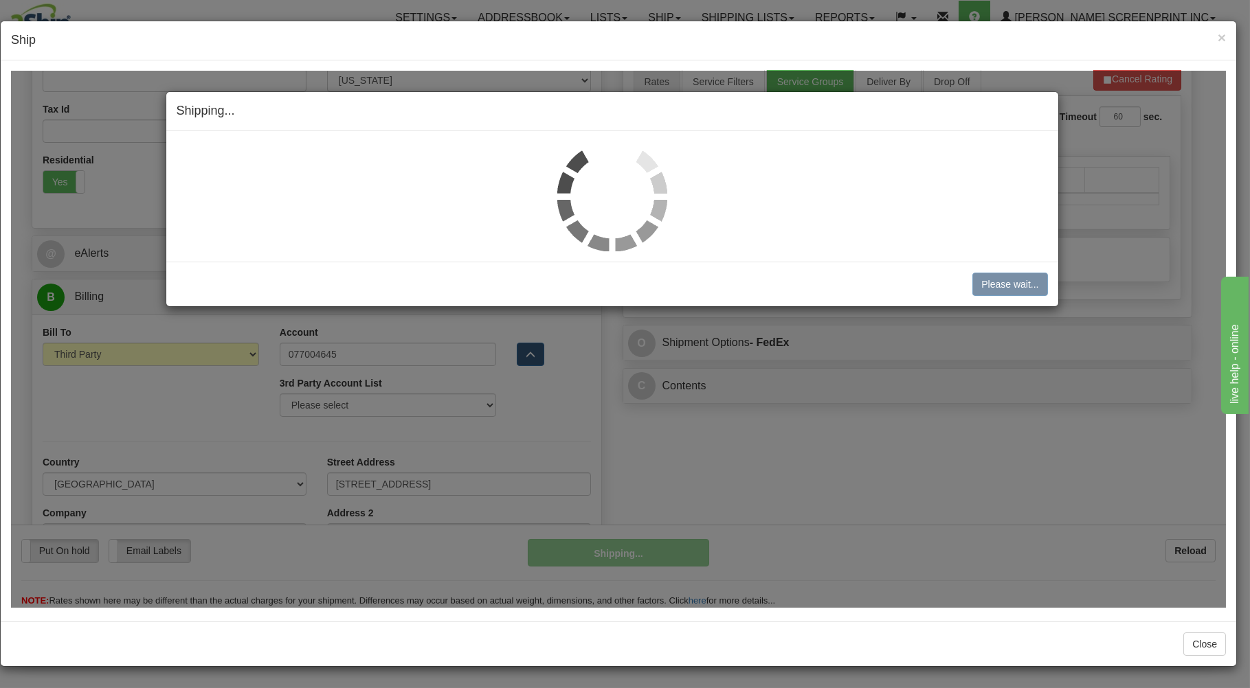
type input "40.15"
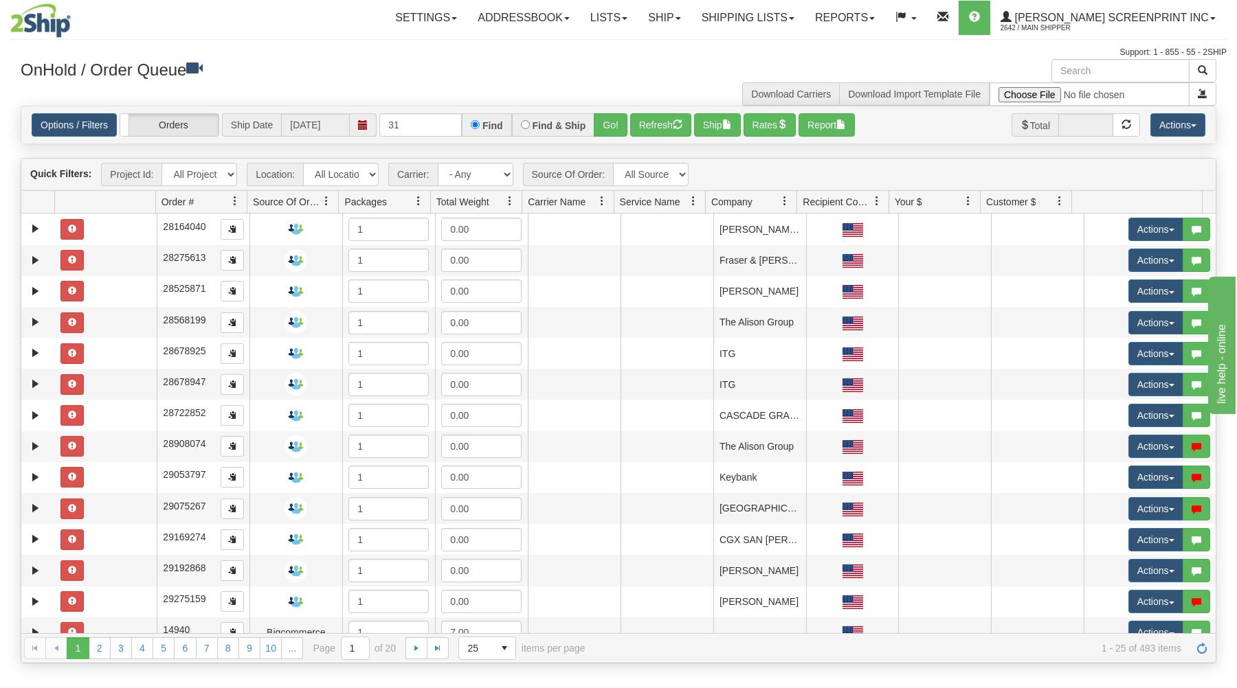
type input "3"
type input "31580126"
click at [617, 127] on button "Go!" at bounding box center [611, 124] width 34 height 23
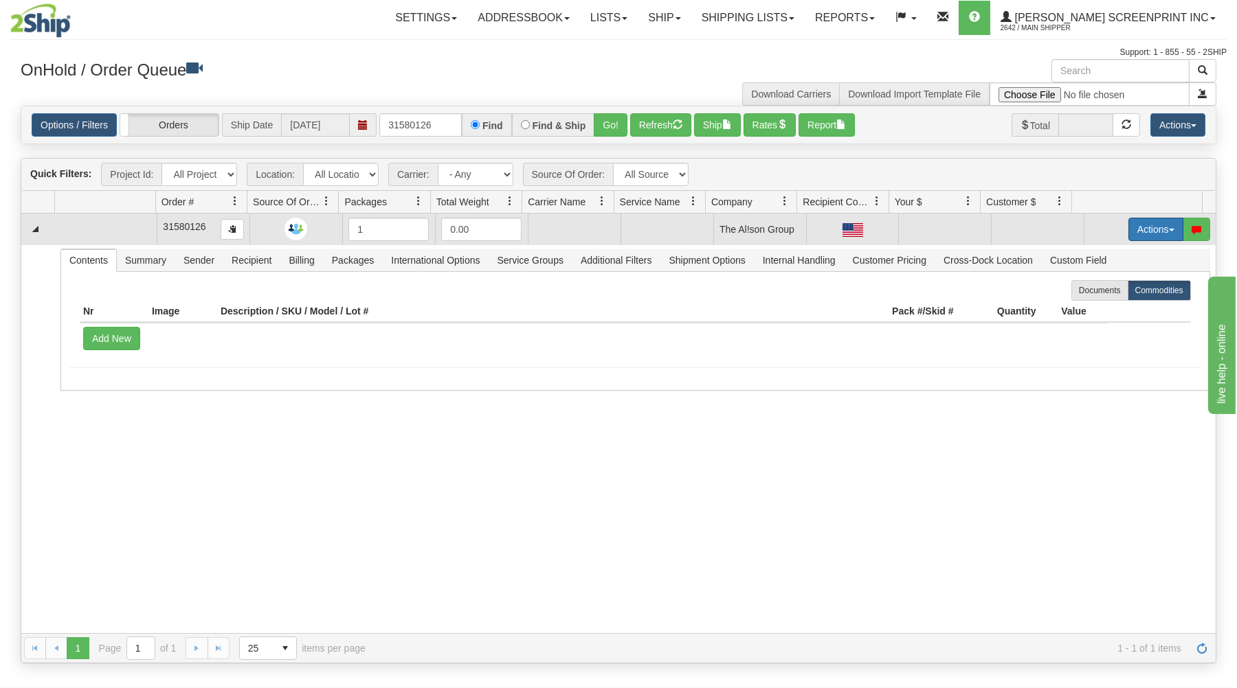
click at [1149, 226] on button "Actions" at bounding box center [1155, 229] width 55 height 23
click at [1131, 256] on link "Open" at bounding box center [1127, 256] width 110 height 18
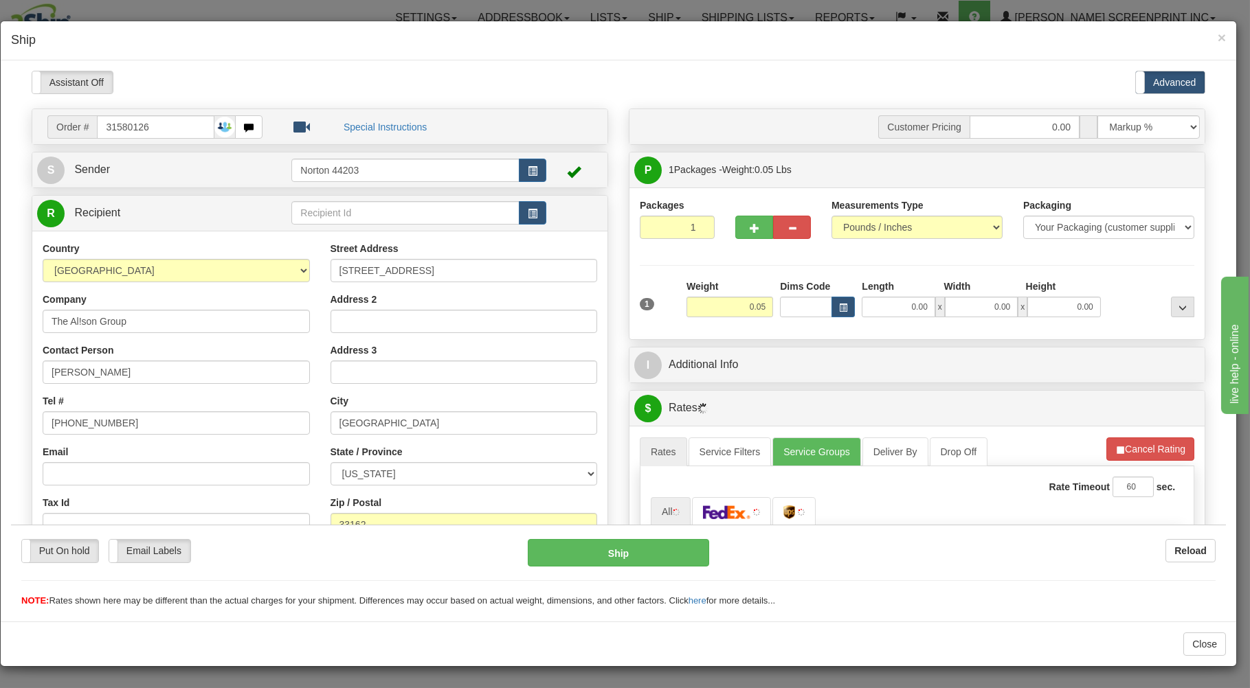
type input "4.20"
click at [888, 308] on input "0.00" at bounding box center [897, 306] width 73 height 21
type input "29.00"
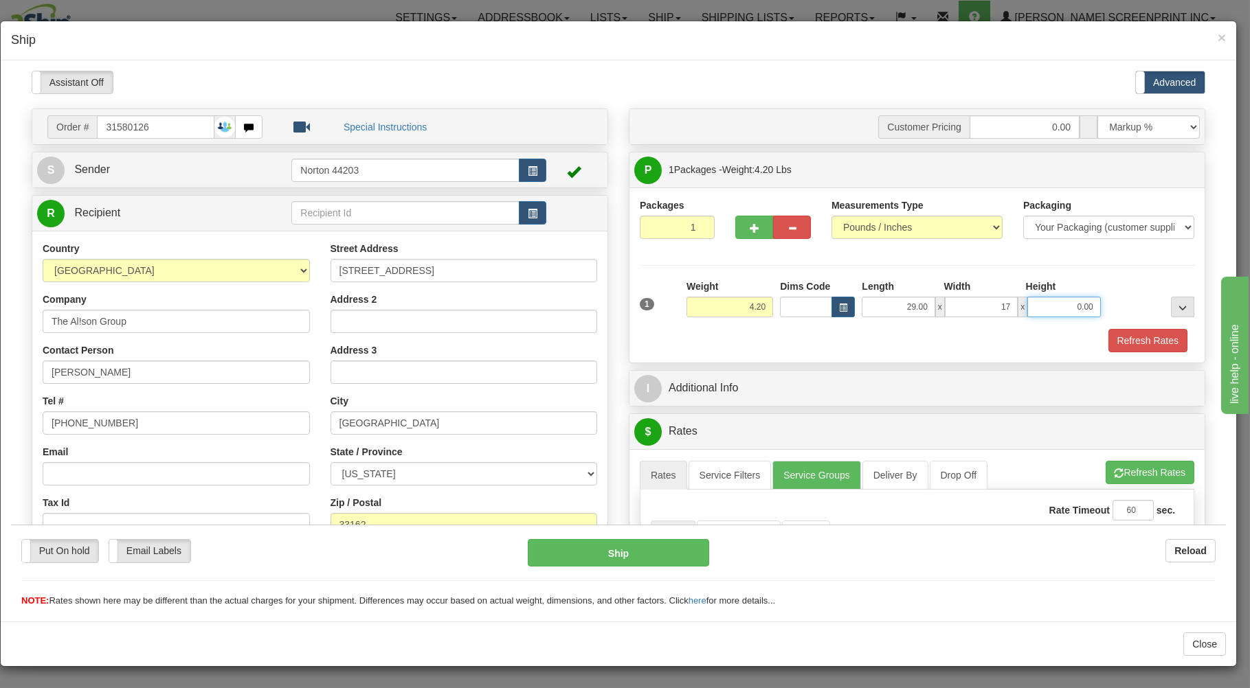
type input "17.00"
type input "4"
type input "4.20"
type input "4.00"
drag, startPoint x: 864, startPoint y: 350, endPoint x: 877, endPoint y: 335, distance: 19.5
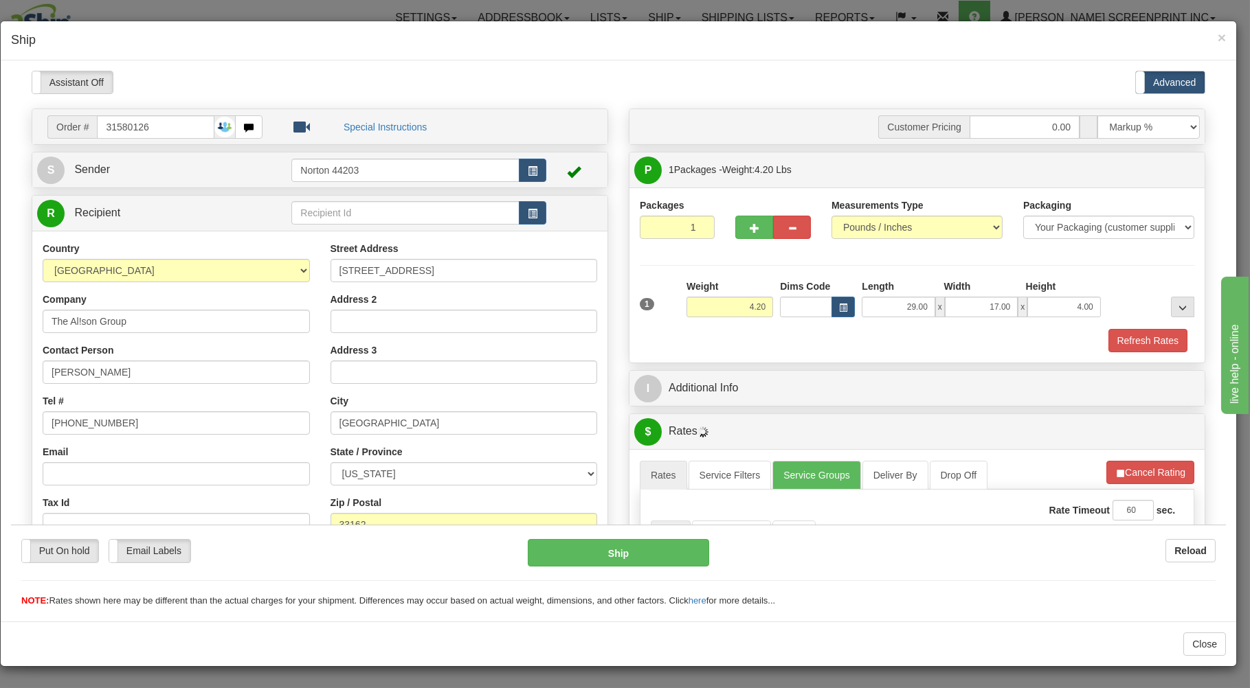
click at [868, 348] on div "Refresh Rates" at bounding box center [916, 339] width 561 height 23
drag, startPoint x: 887, startPoint y: 308, endPoint x: 961, endPoint y: 278, distance: 80.4
click at [934, 296] on input "29.00" at bounding box center [897, 306] width 73 height 21
type input "26.00"
click at [974, 348] on div "Refresh Rates" at bounding box center [916, 339] width 561 height 23
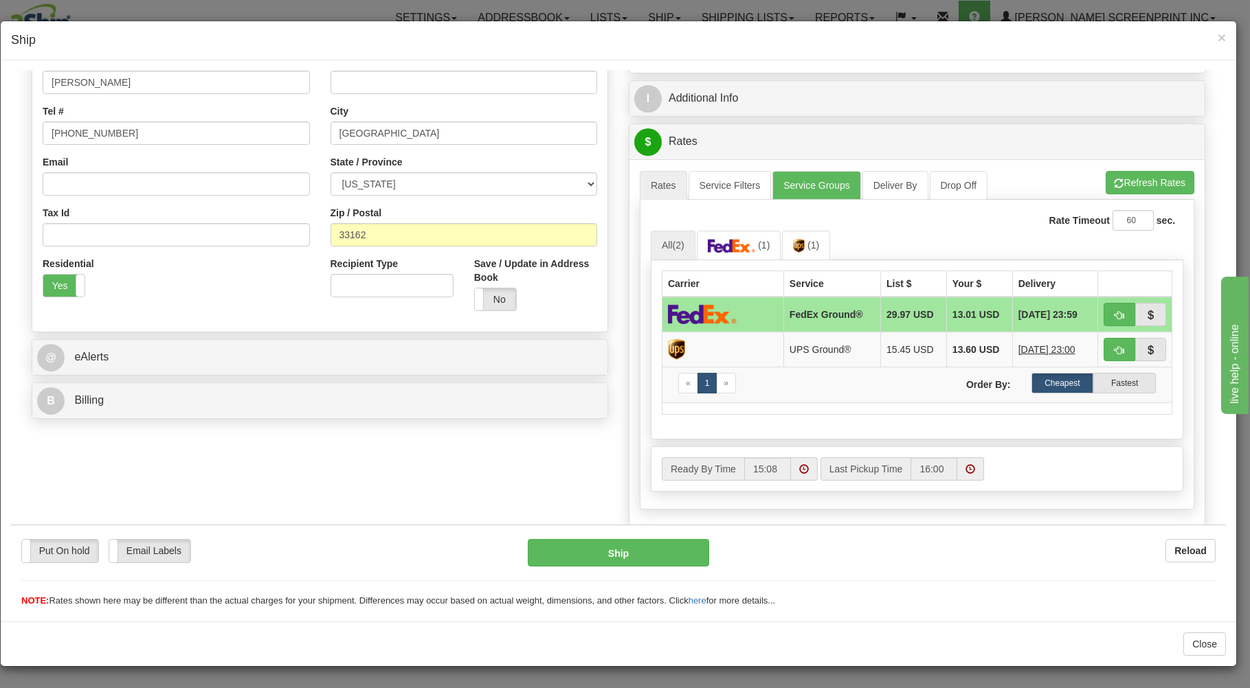
scroll to position [294, 0]
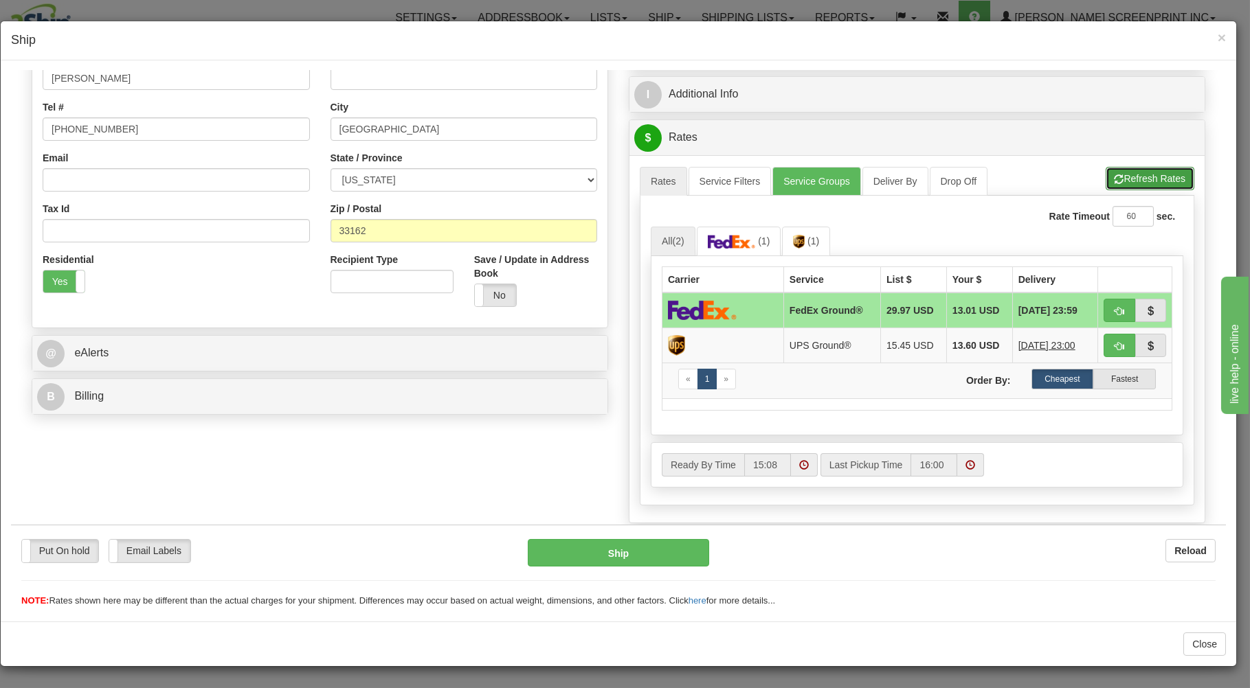
click at [1142, 176] on button "Refresh Rates" at bounding box center [1149, 177] width 89 height 23
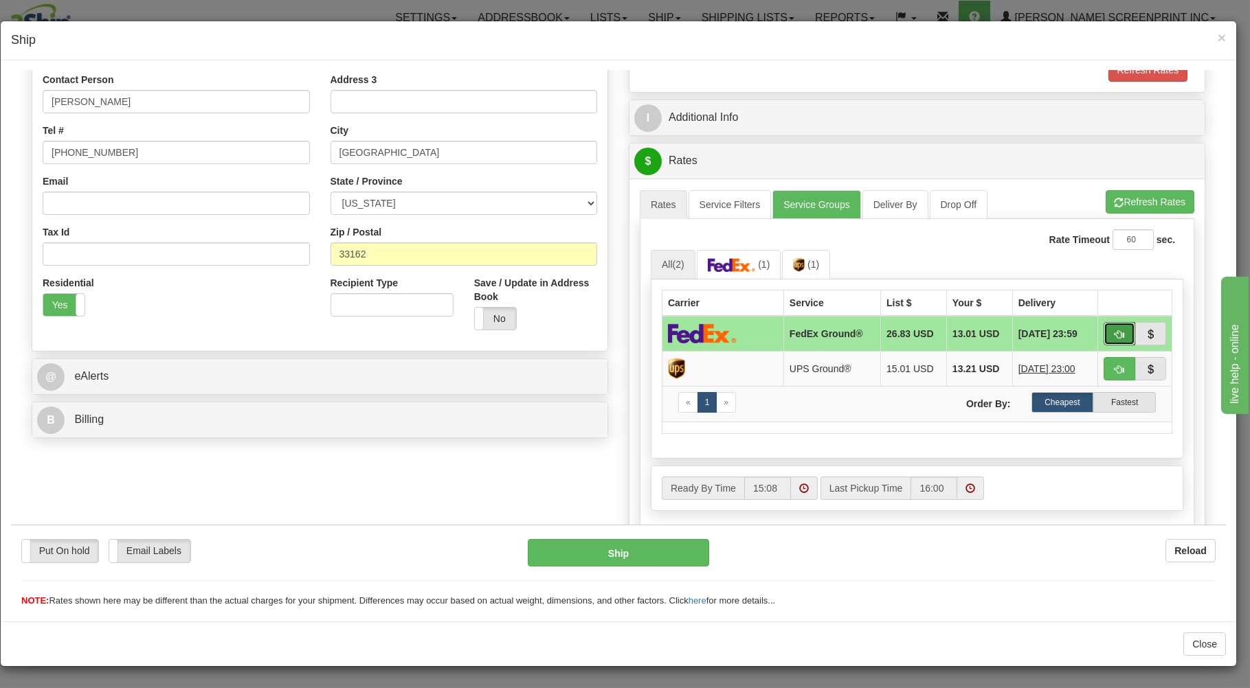
click at [1103, 329] on button "button" at bounding box center [1119, 332] width 32 height 23
type input "92"
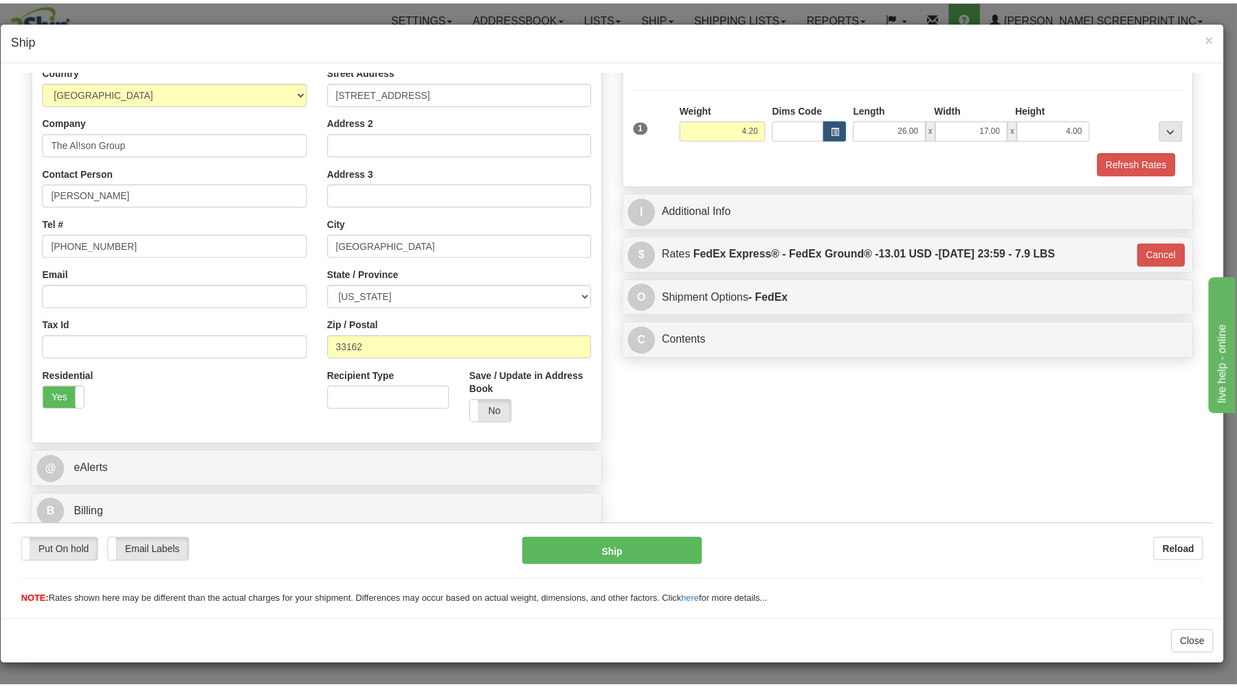
scroll to position [181, 0]
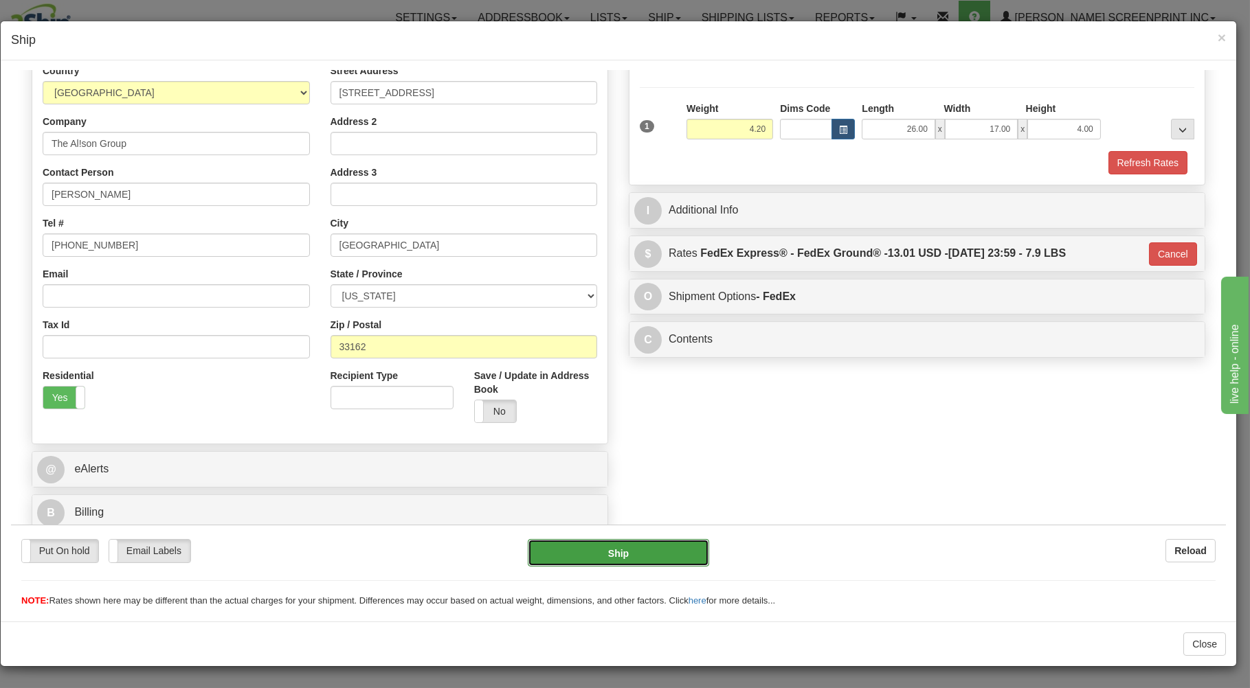
click at [627, 551] on button "Ship" at bounding box center [619, 552] width 182 height 27
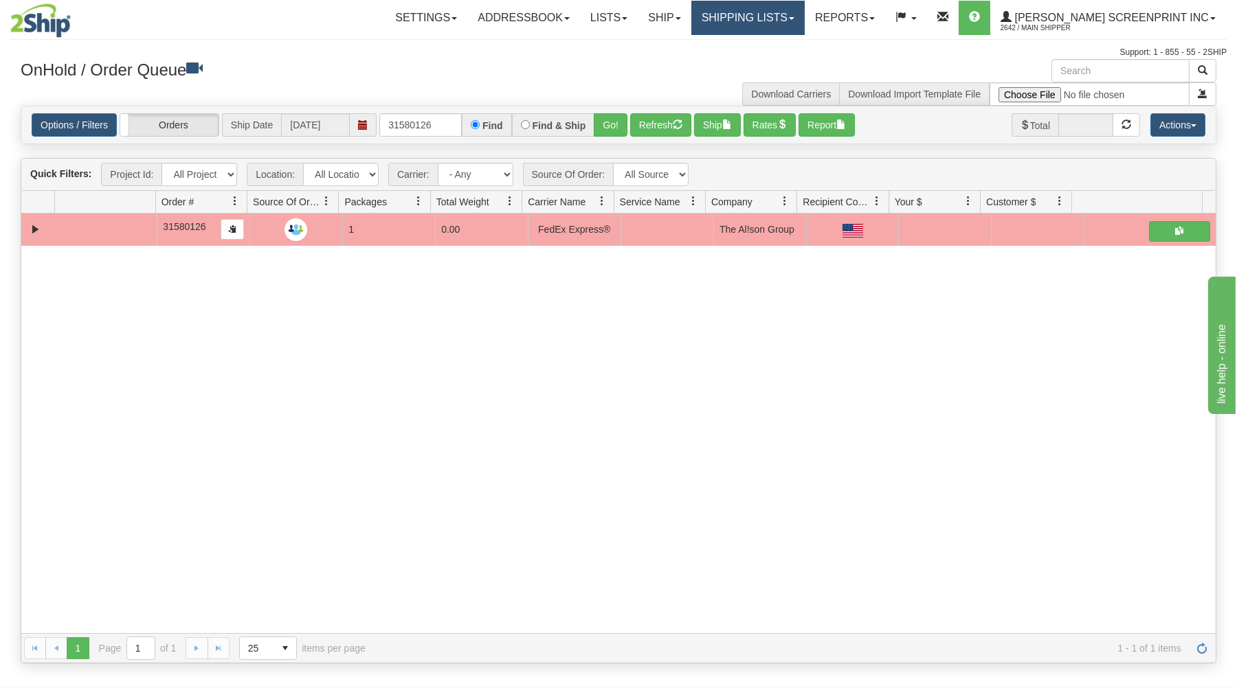
click at [791, 17] on link "Shipping lists" at bounding box center [747, 18] width 113 height 34
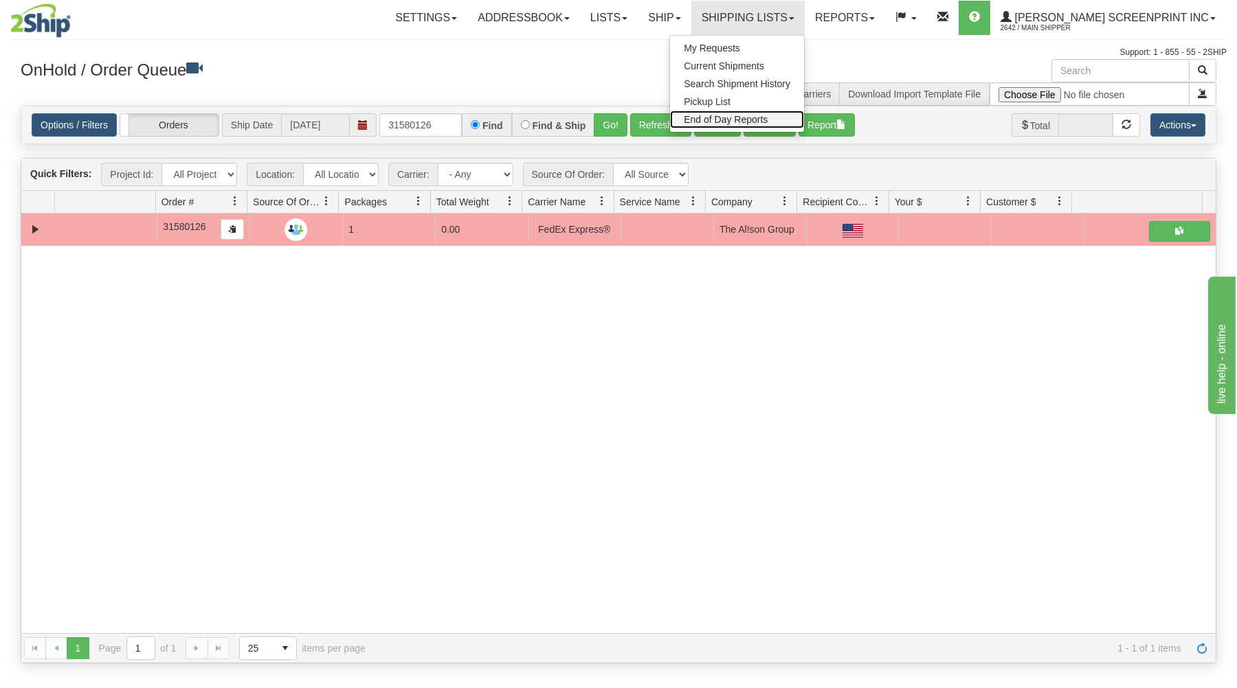
click at [789, 113] on link "End of Day Reports" at bounding box center [737, 120] width 134 height 18
